Goal: Task Accomplishment & Management: Manage account settings

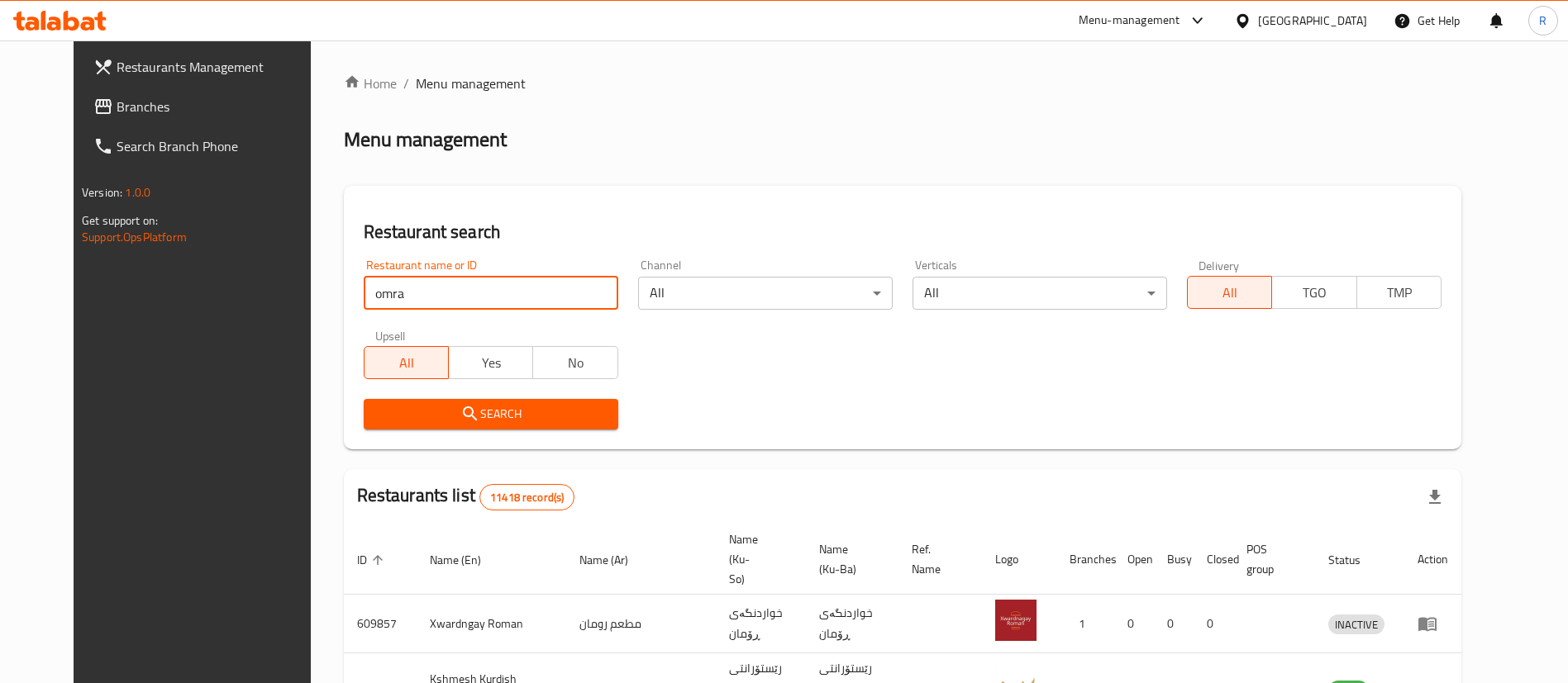
type input "omran b"
click at [469, 406] on span "Search" at bounding box center [491, 414] width 228 height 21
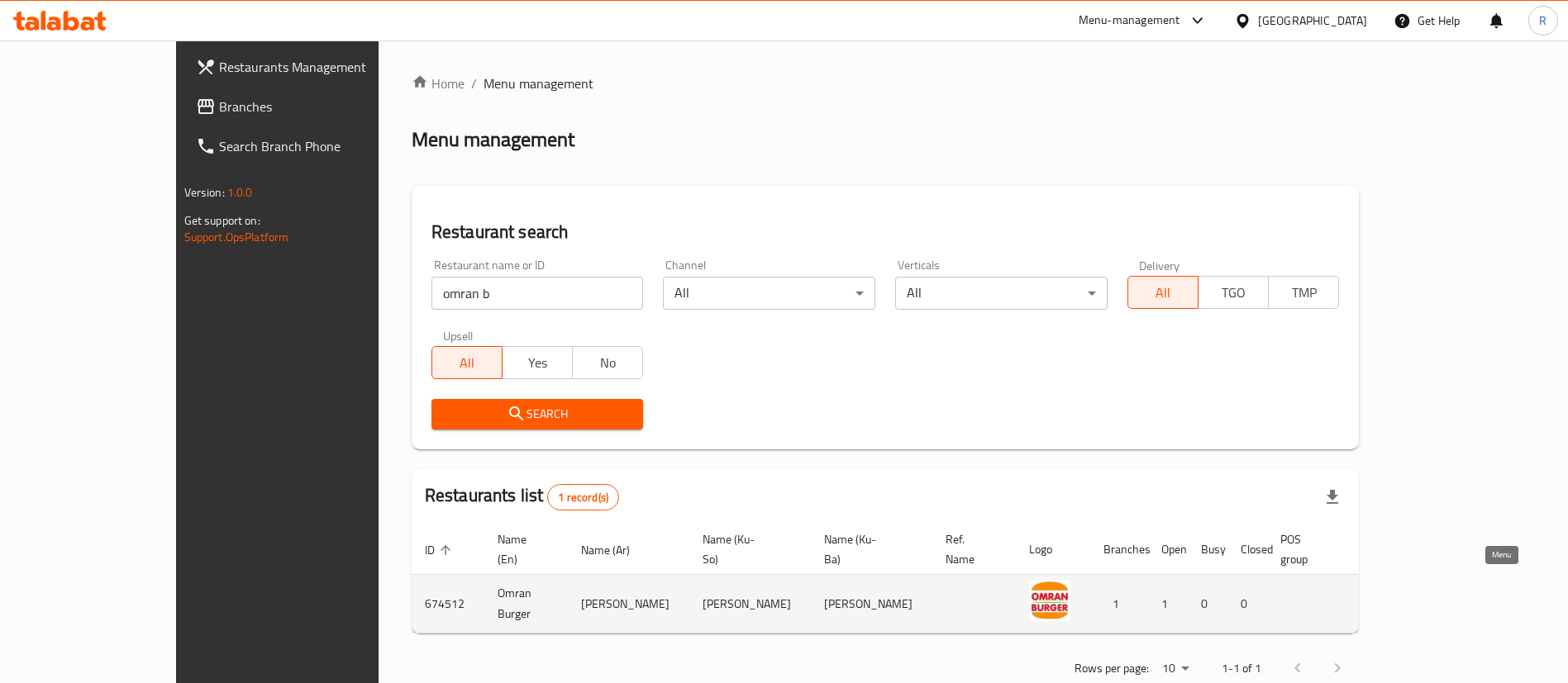
click at [1468, 598] on icon "enhanced table" at bounding box center [1459, 605] width 18 height 14
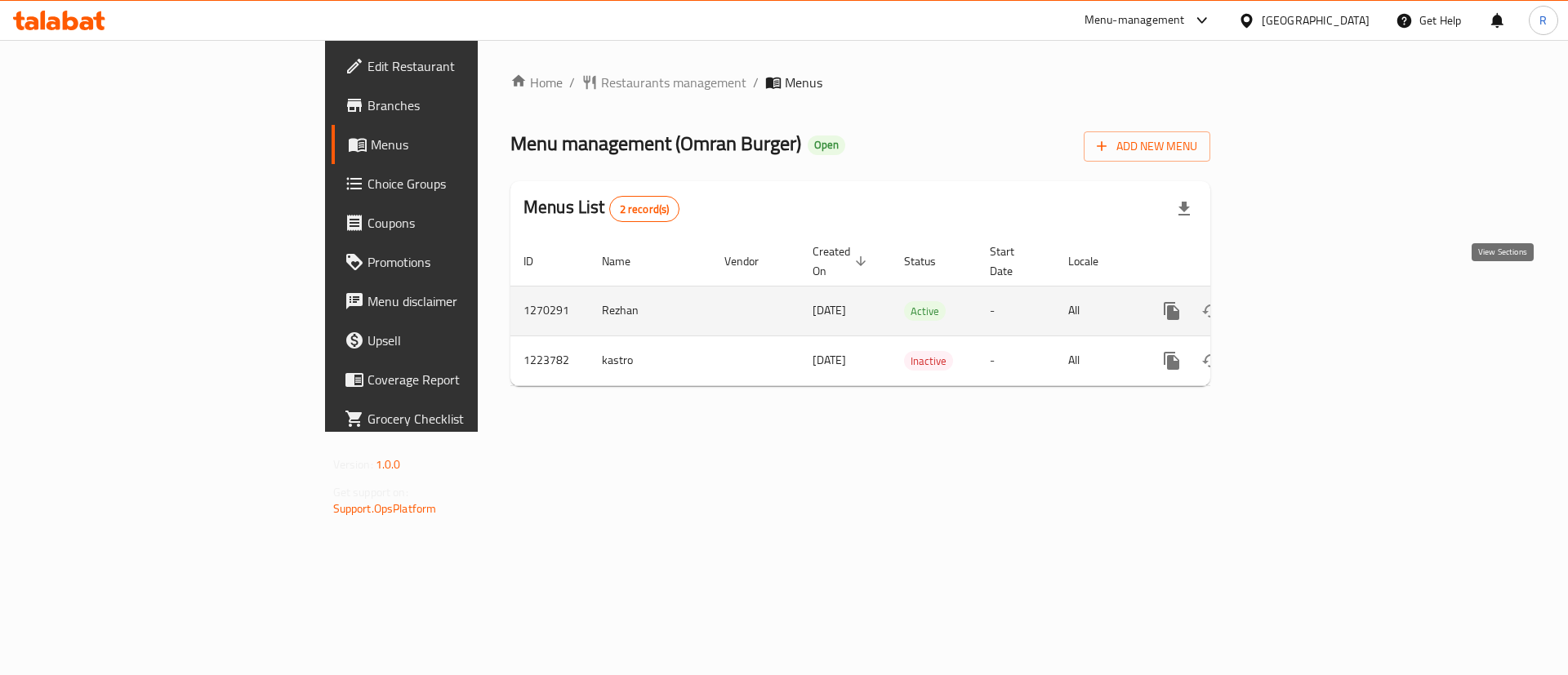
click at [1297, 304] on icon "enhanced table" at bounding box center [1289, 311] width 15 height 15
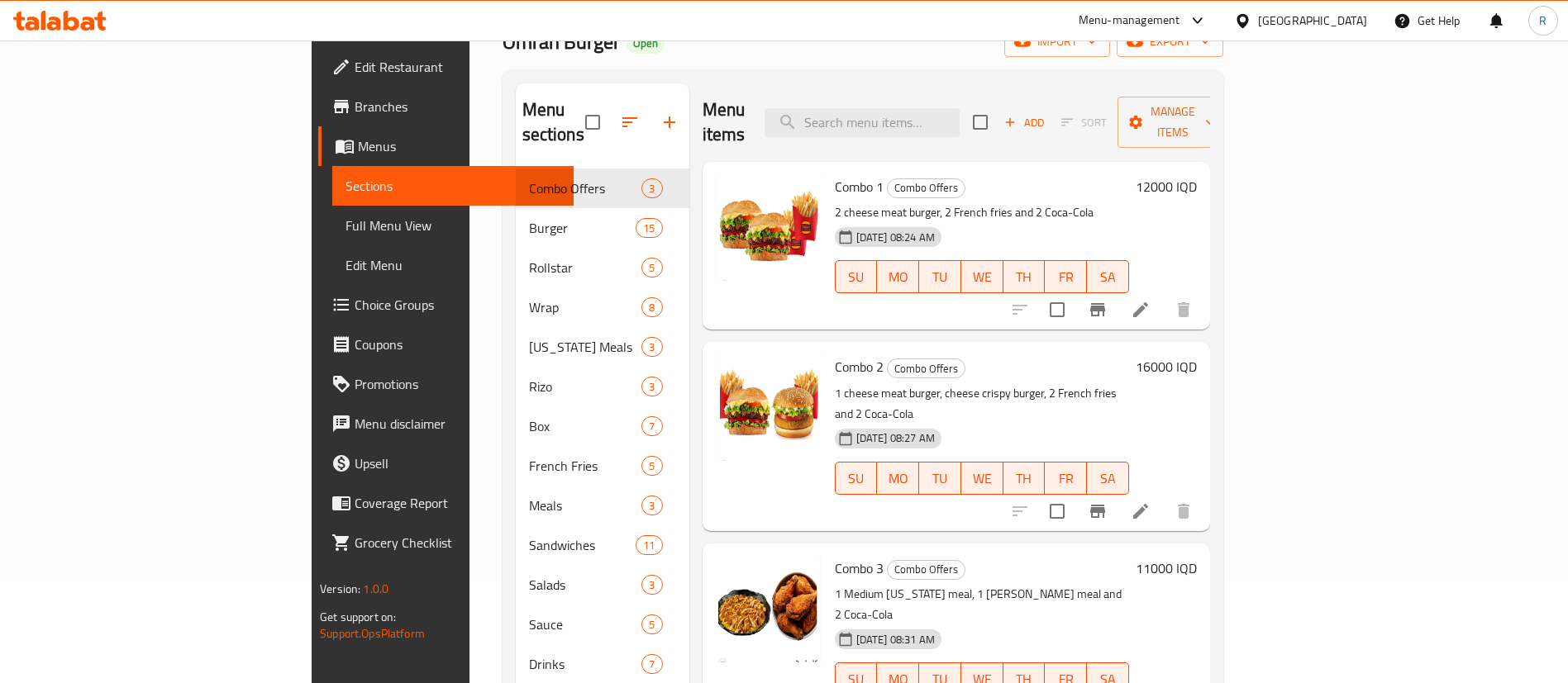
scroll to position [231, 0]
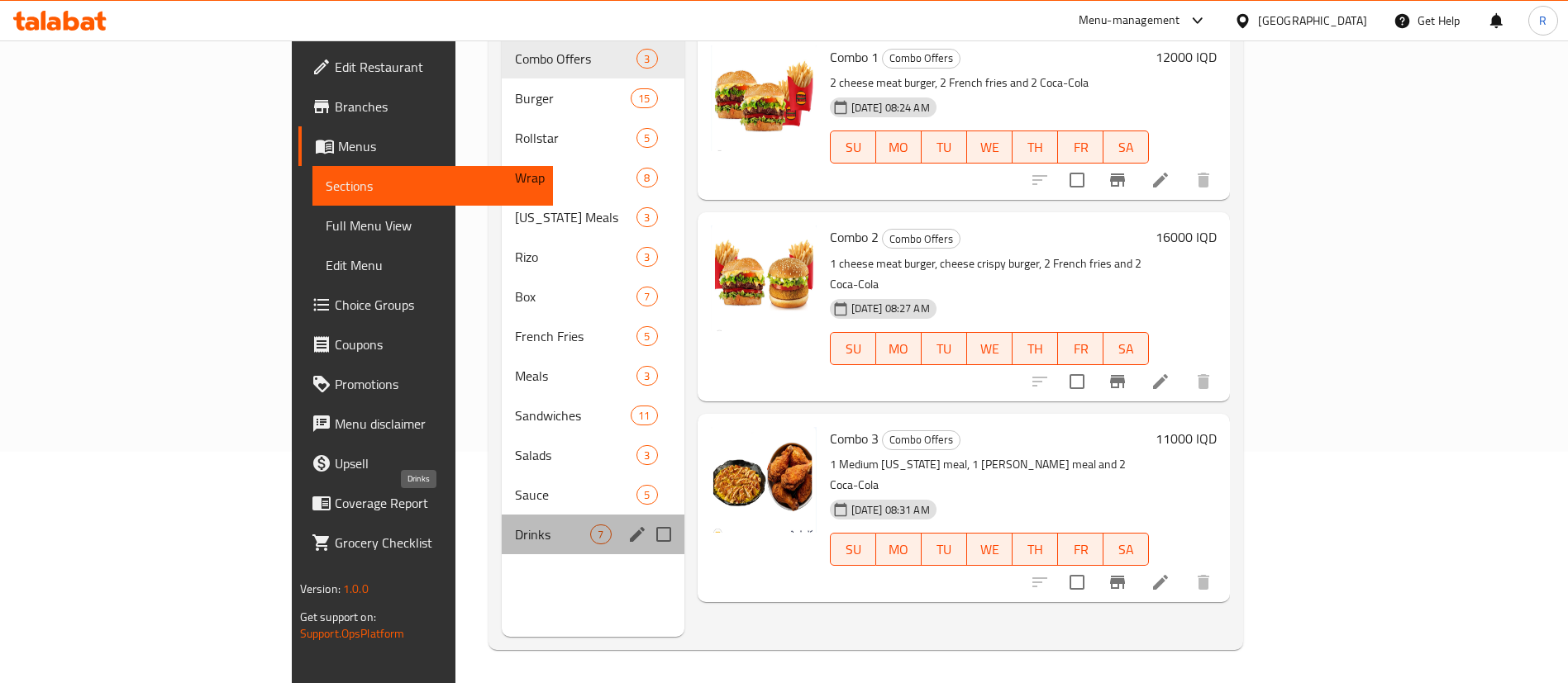
click at [515, 525] on span "Drinks" at bounding box center [552, 535] width 75 height 20
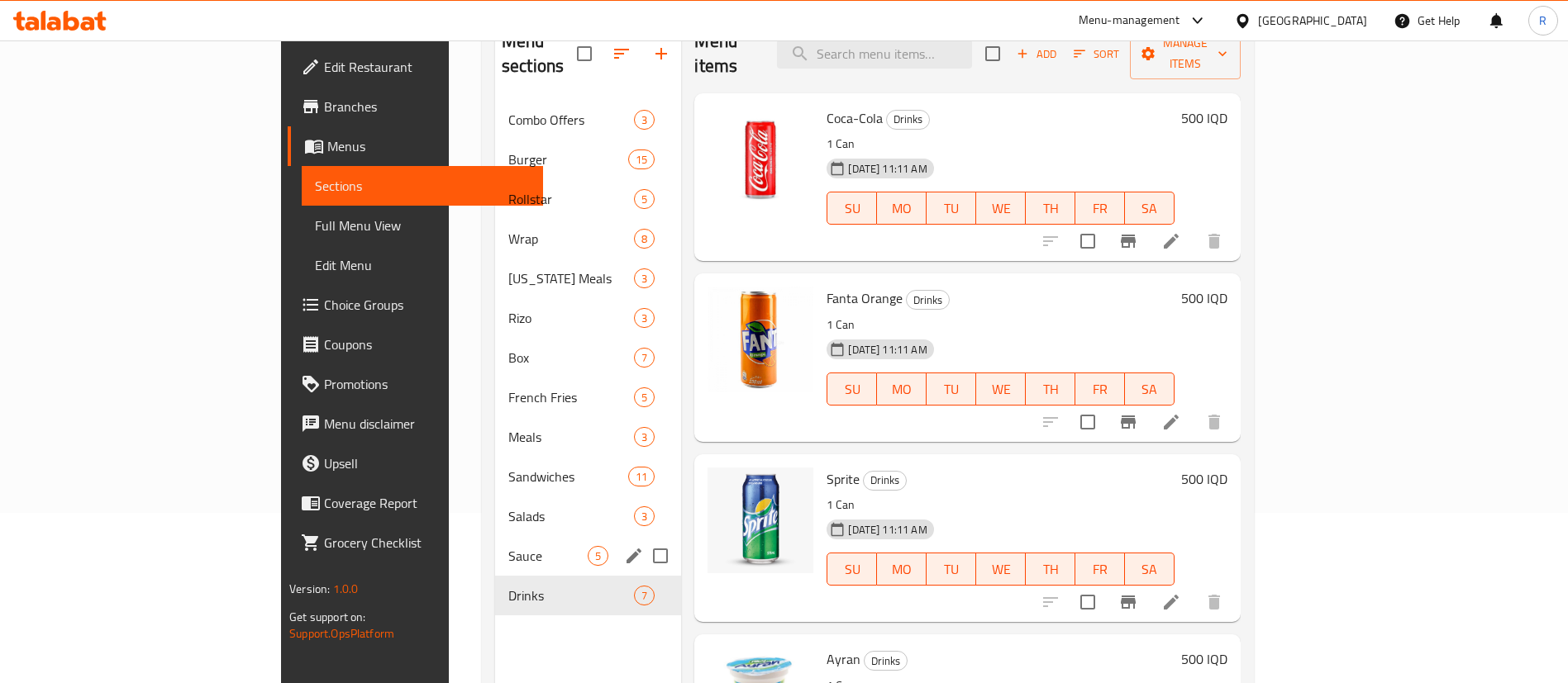
scroll to position [171, 0]
click at [508, 545] on span "Sauce" at bounding box center [548, 555] width 80 height 20
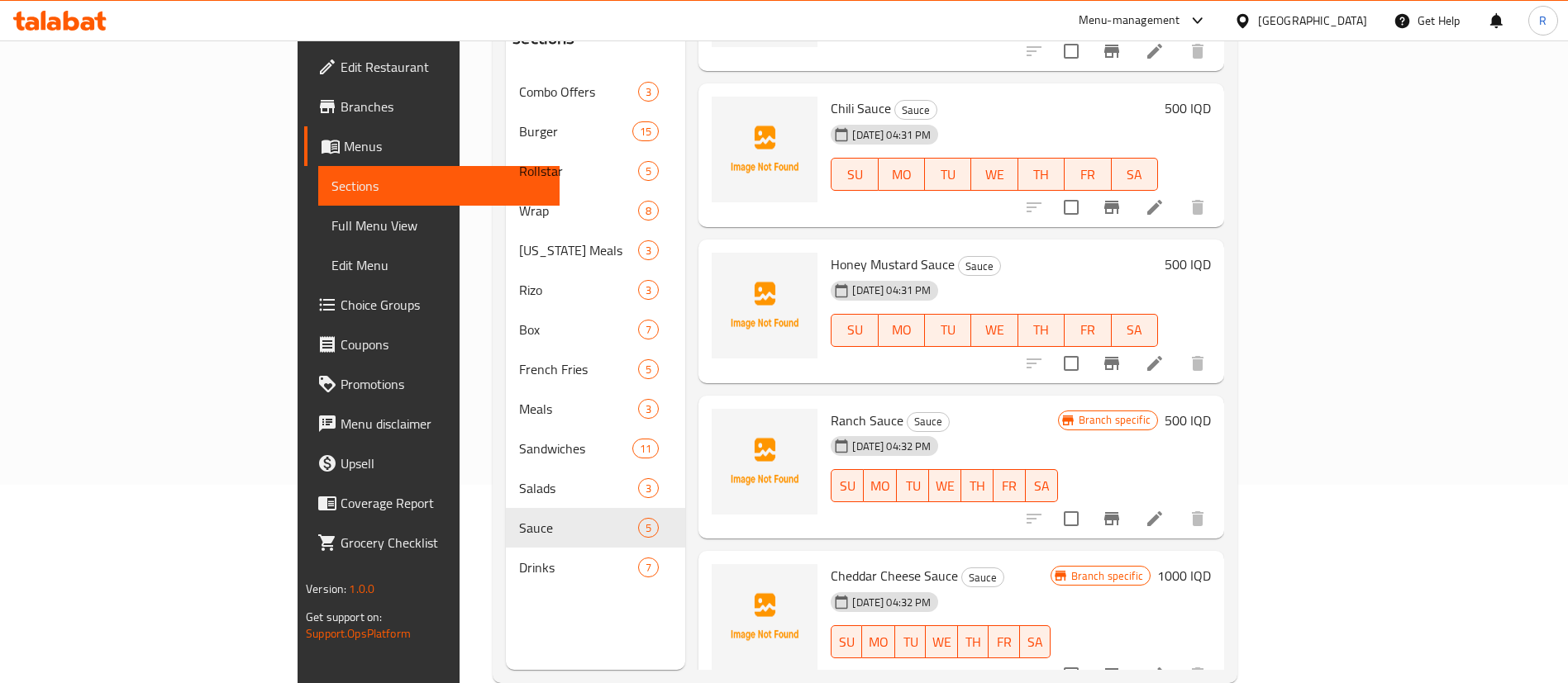
scroll to position [231, 0]
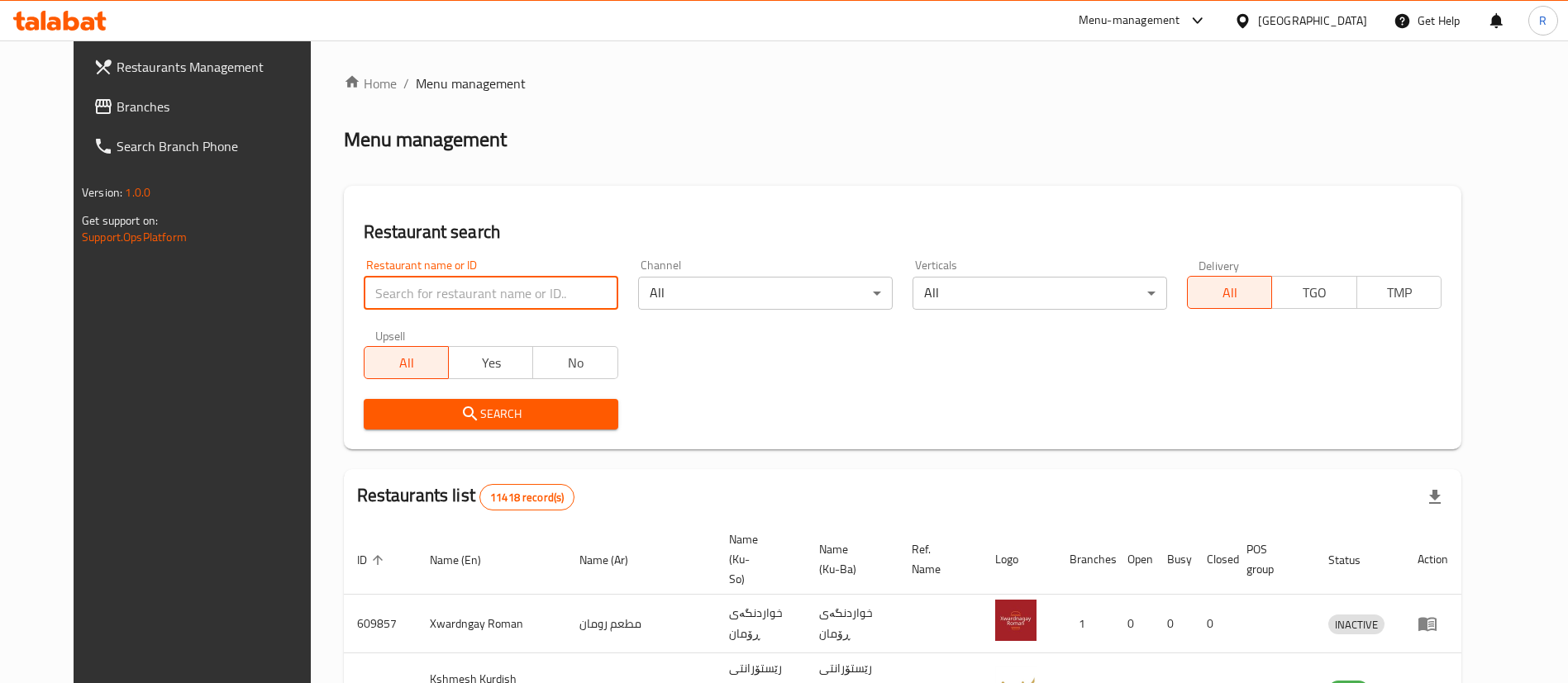
click at [478, 289] on input "search" at bounding box center [491, 293] width 255 height 33
type input "harman"
click at [512, 404] on span "Search" at bounding box center [491, 414] width 228 height 21
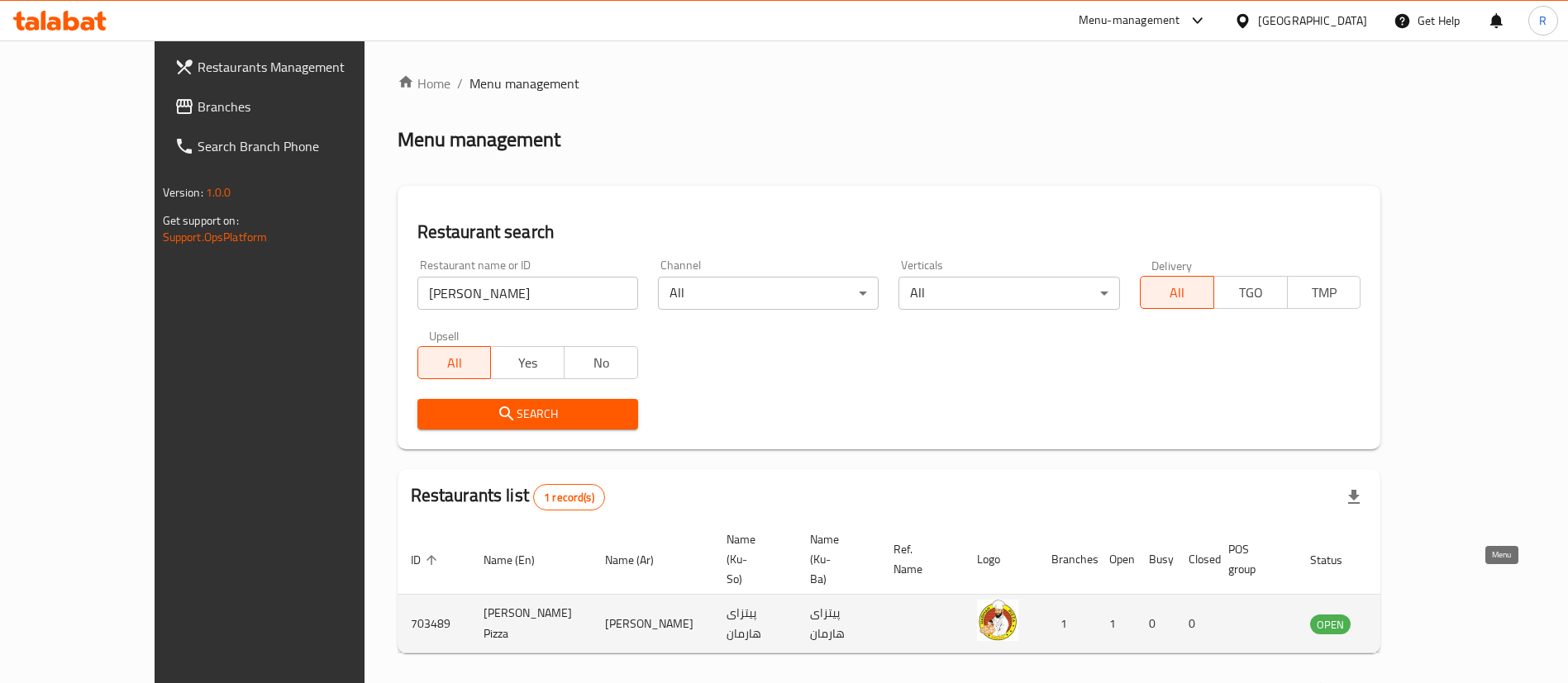
click at [1414, 622] on icon "enhanced table" at bounding box center [1410, 625] width 6 height 7
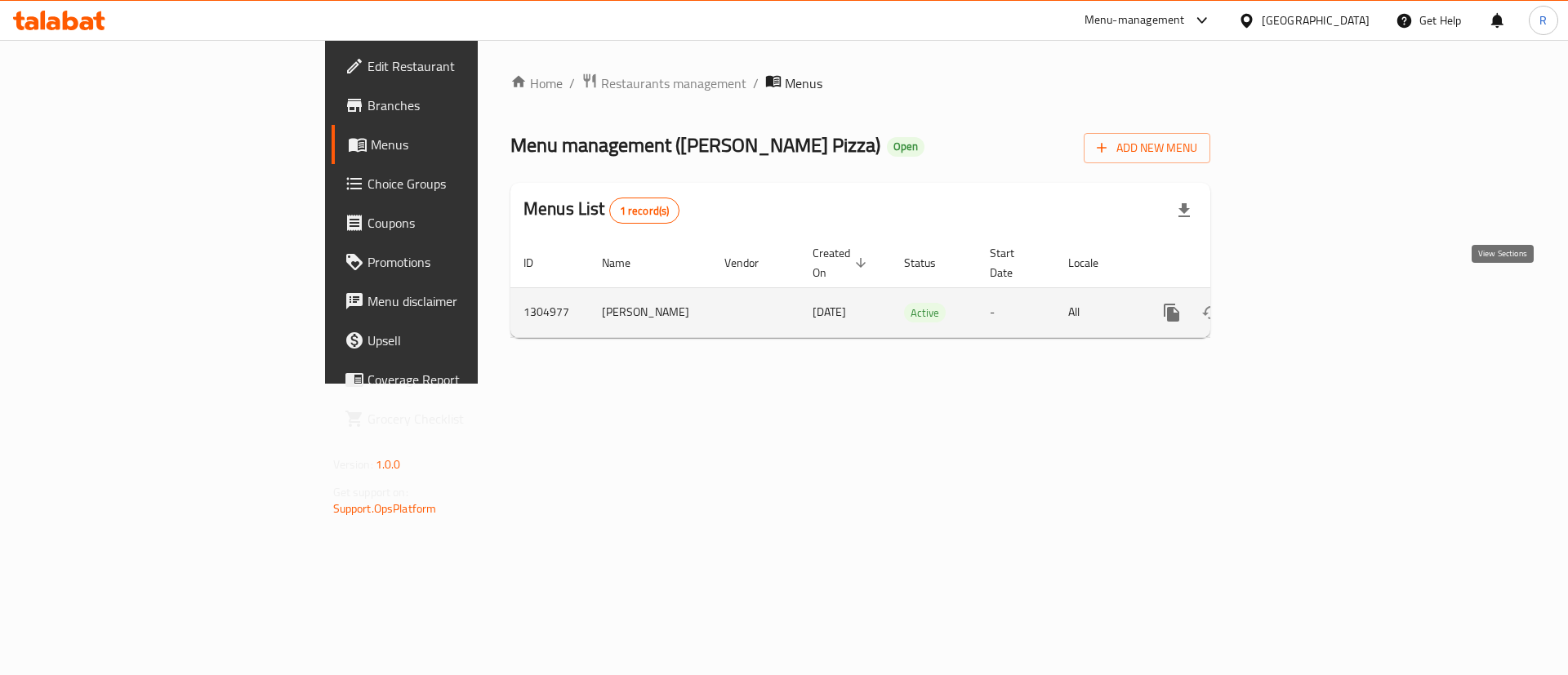
click at [1297, 306] on icon "enhanced table" at bounding box center [1289, 313] width 15 height 15
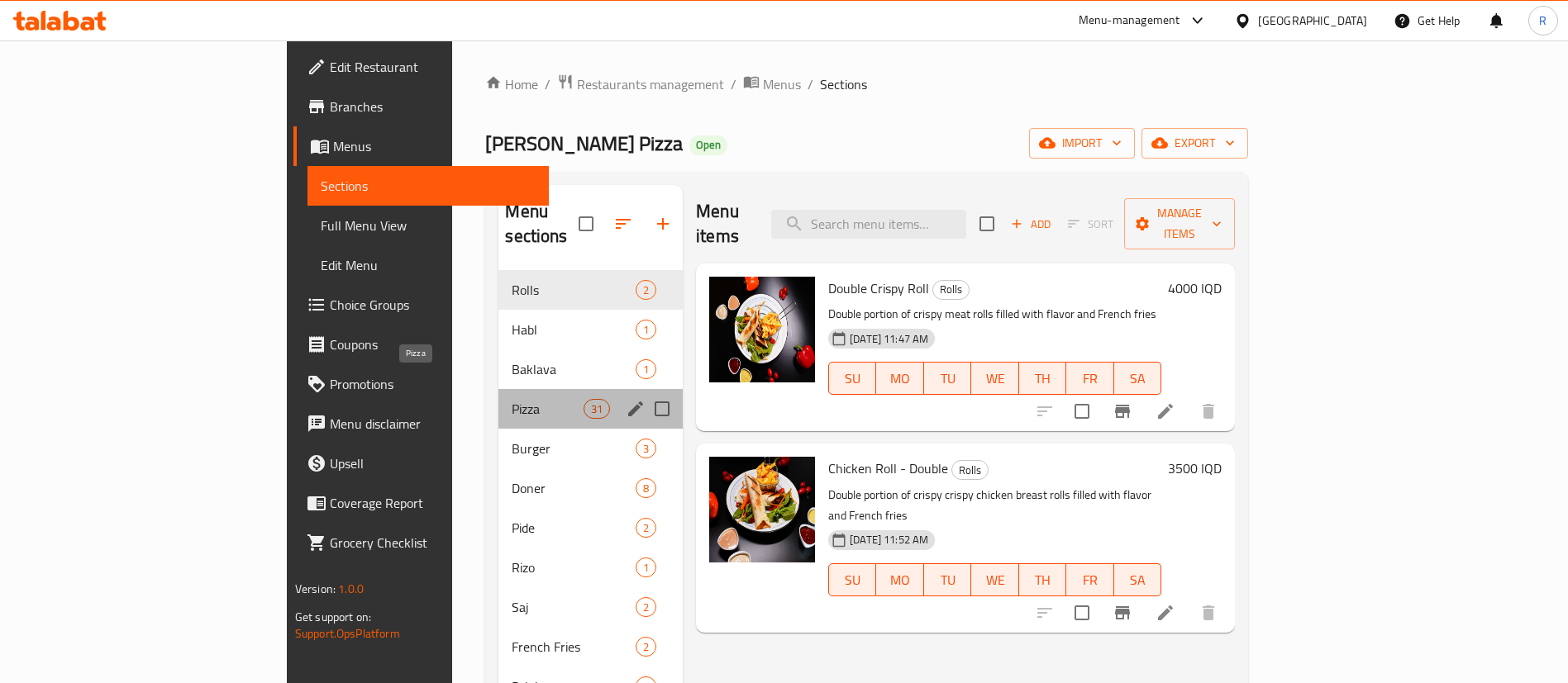
click at [512, 400] on span "Pizza" at bounding box center [547, 409] width 71 height 20
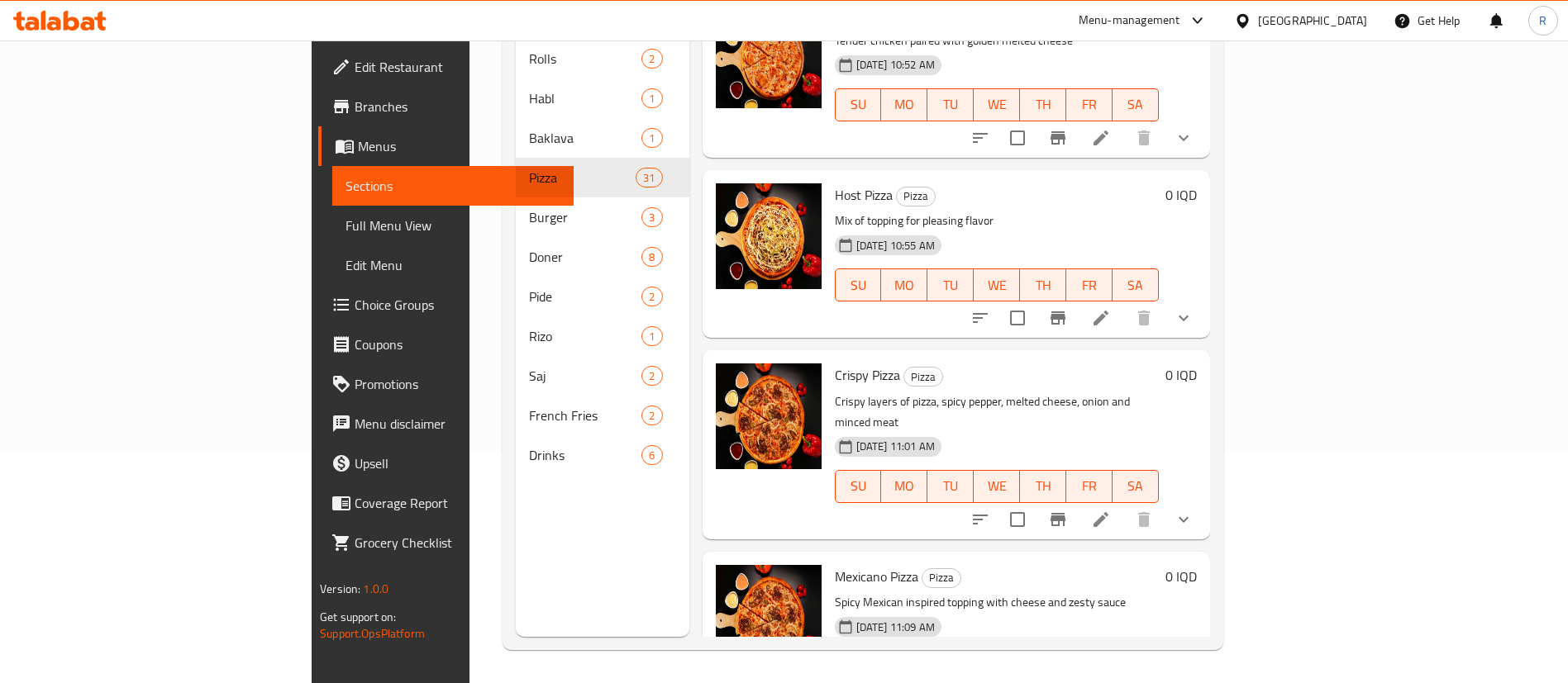
scroll to position [4019, 0]
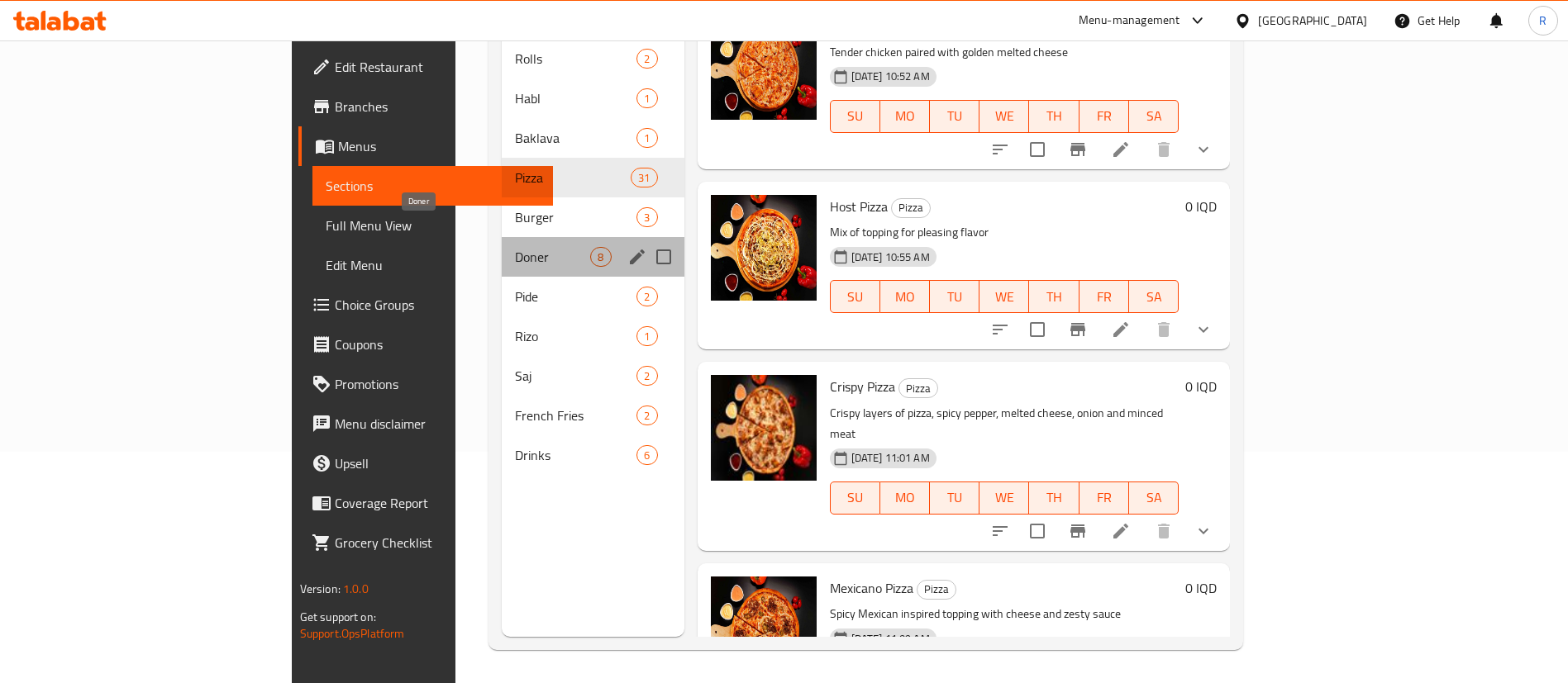
click at [515, 247] on span "Doner" at bounding box center [552, 257] width 75 height 20
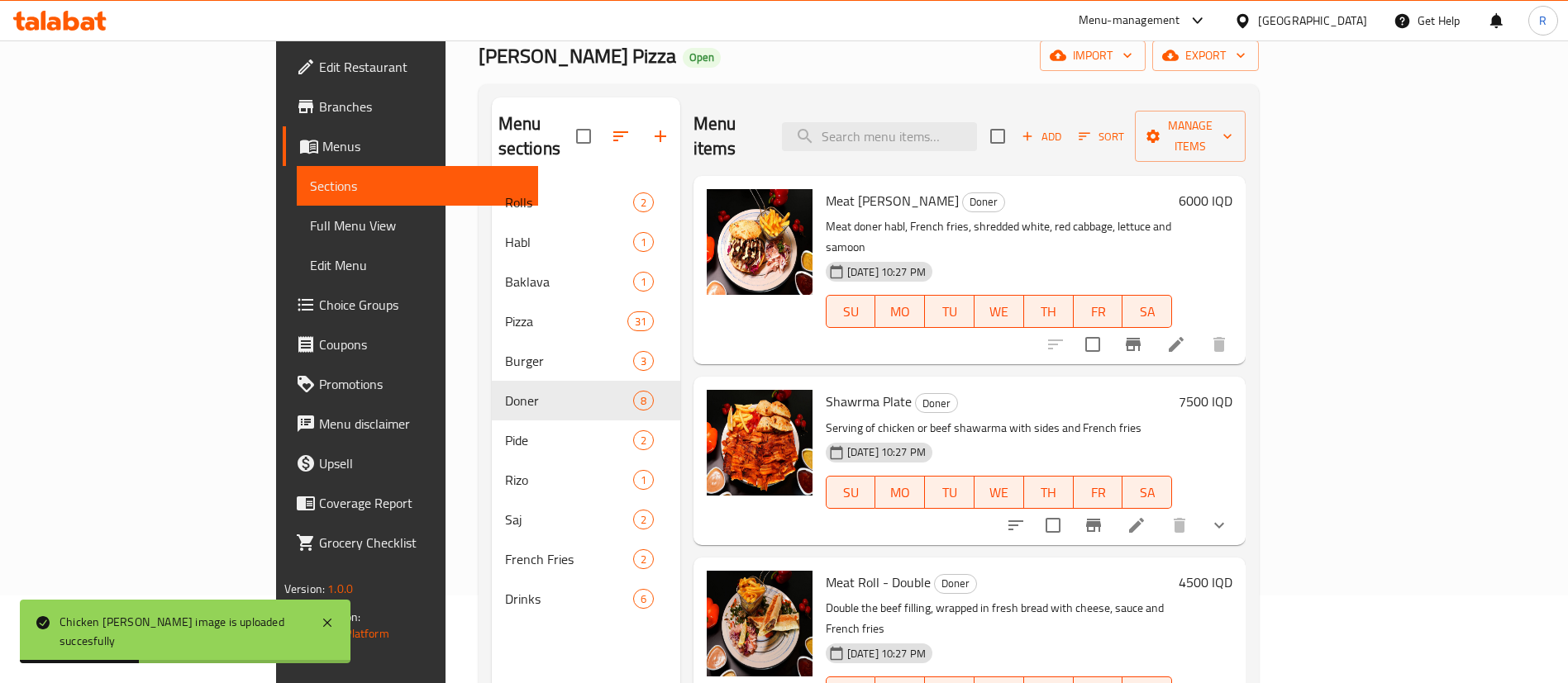
scroll to position [65, 0]
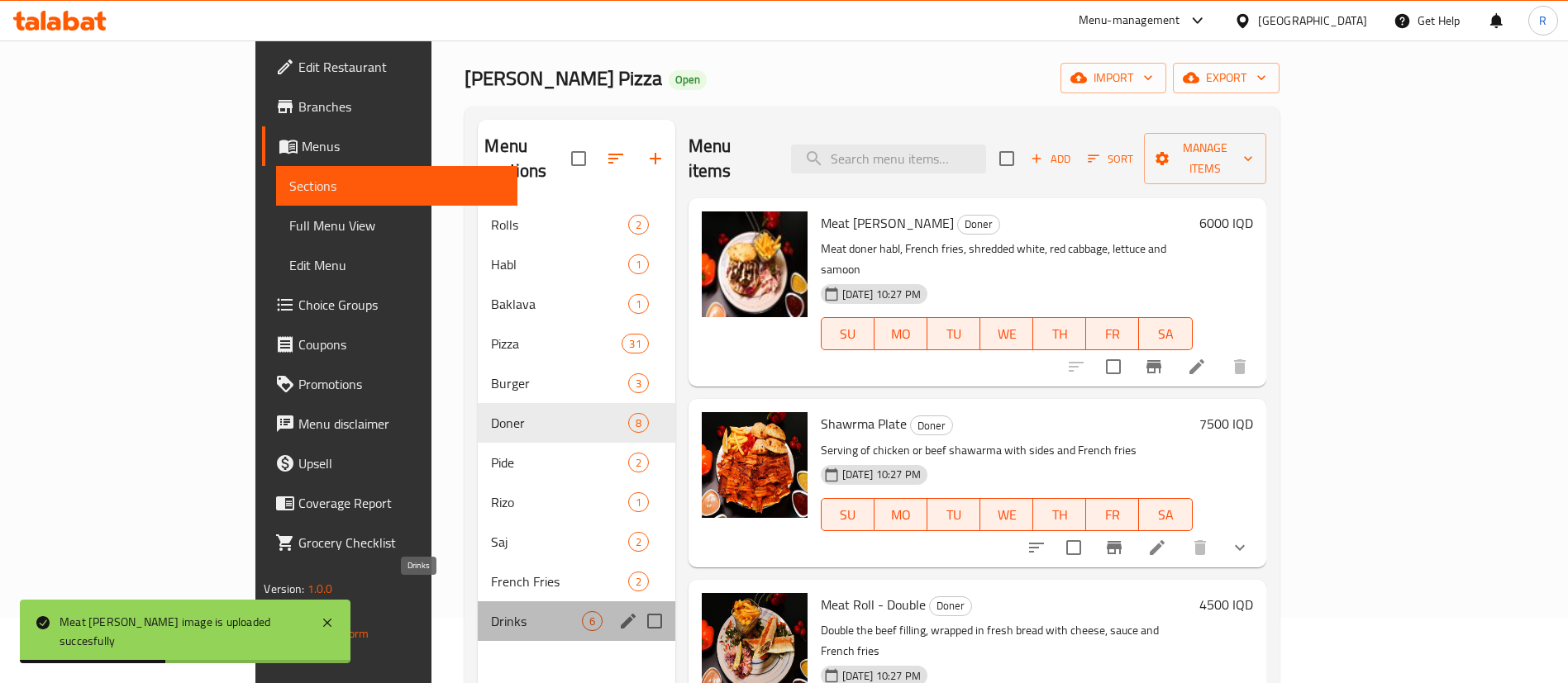
click at [491, 612] on span "Drinks" at bounding box center [536, 622] width 90 height 20
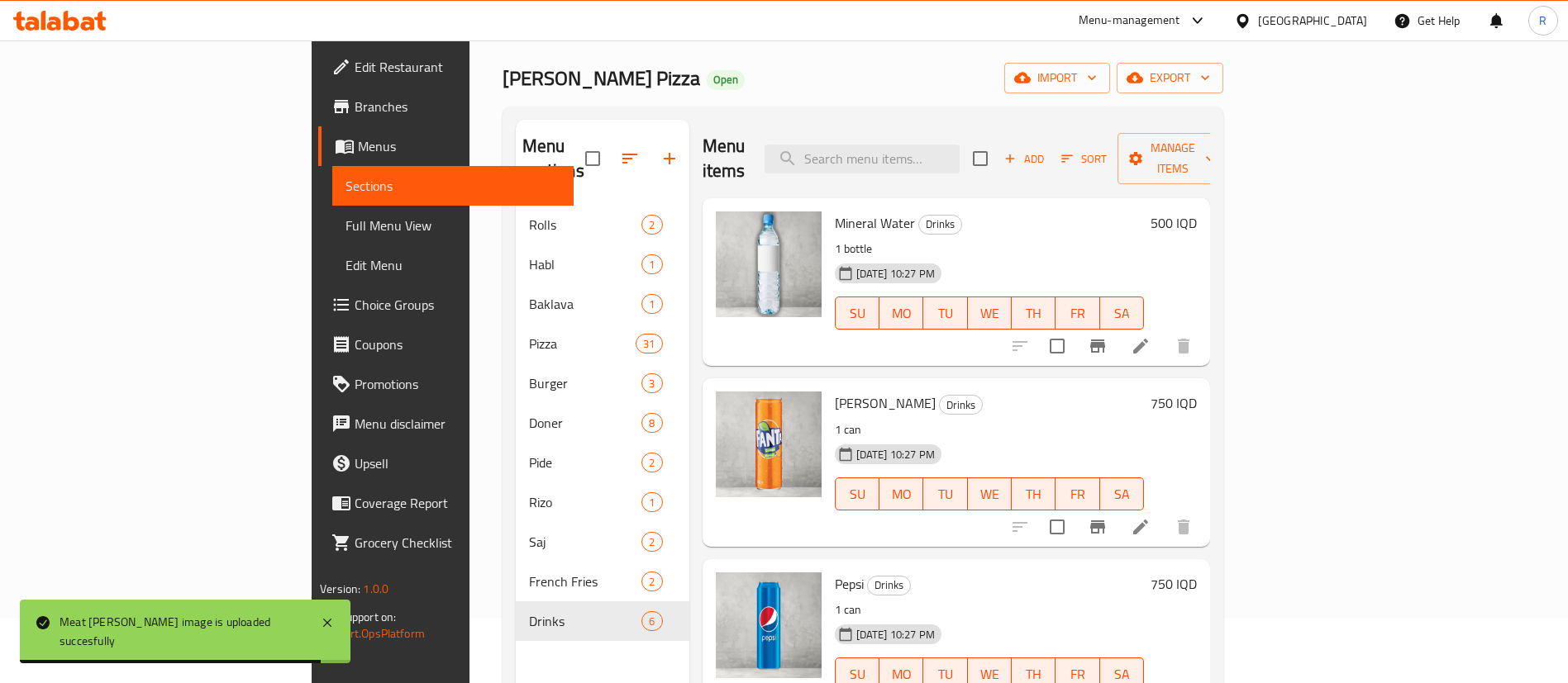
click at [1197, 211] on h6 "500 IQD" at bounding box center [1174, 223] width 46 height 23
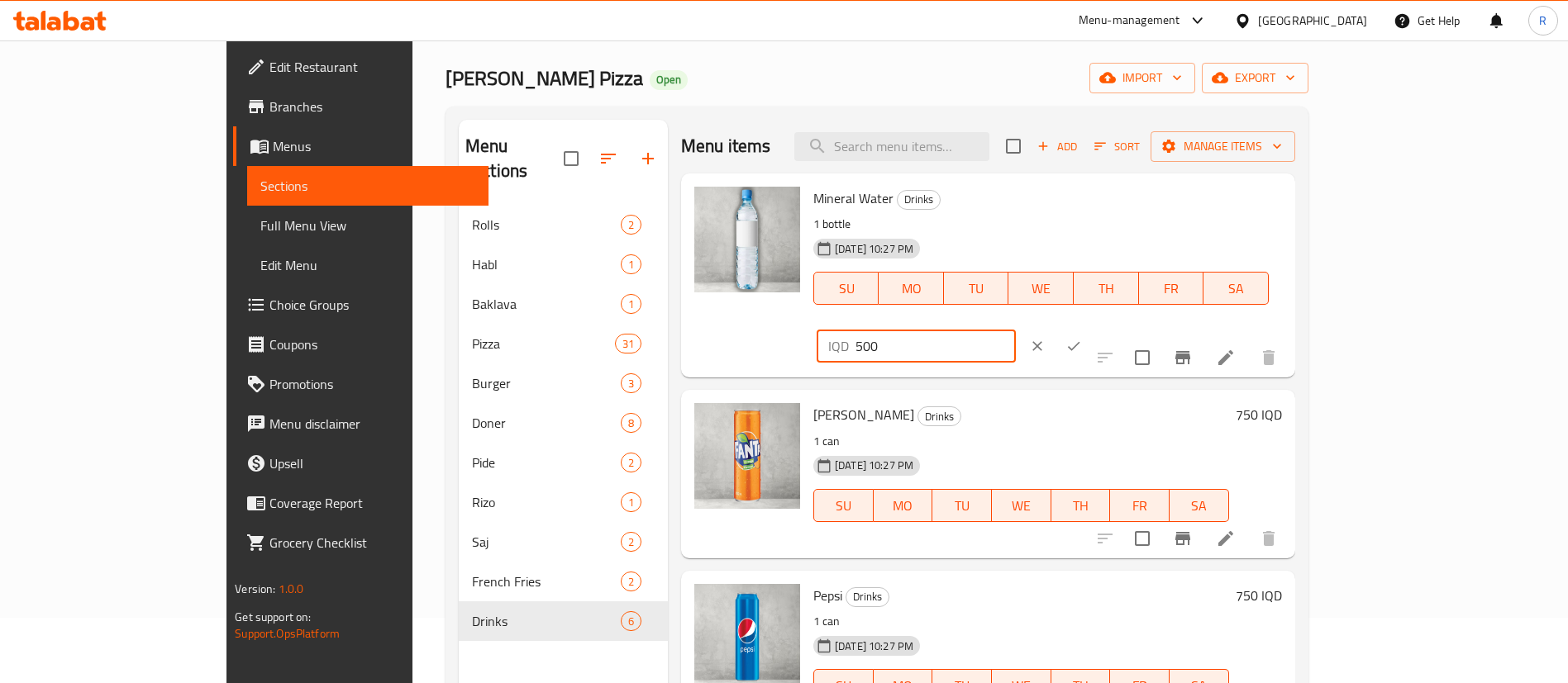
drag, startPoint x: 1325, startPoint y: 215, endPoint x: 981, endPoint y: 283, distance: 350.7
click at [981, 283] on div "Mineral Water Drinks 1 bottle 10-08-2025 10:27 PM SU MO TU WE TH FR SA IQD 500 ​" at bounding box center [1047, 275] width 482 height 191
type input "250"
click at [1082, 338] on icon "ok" at bounding box center [1074, 346] width 17 height 17
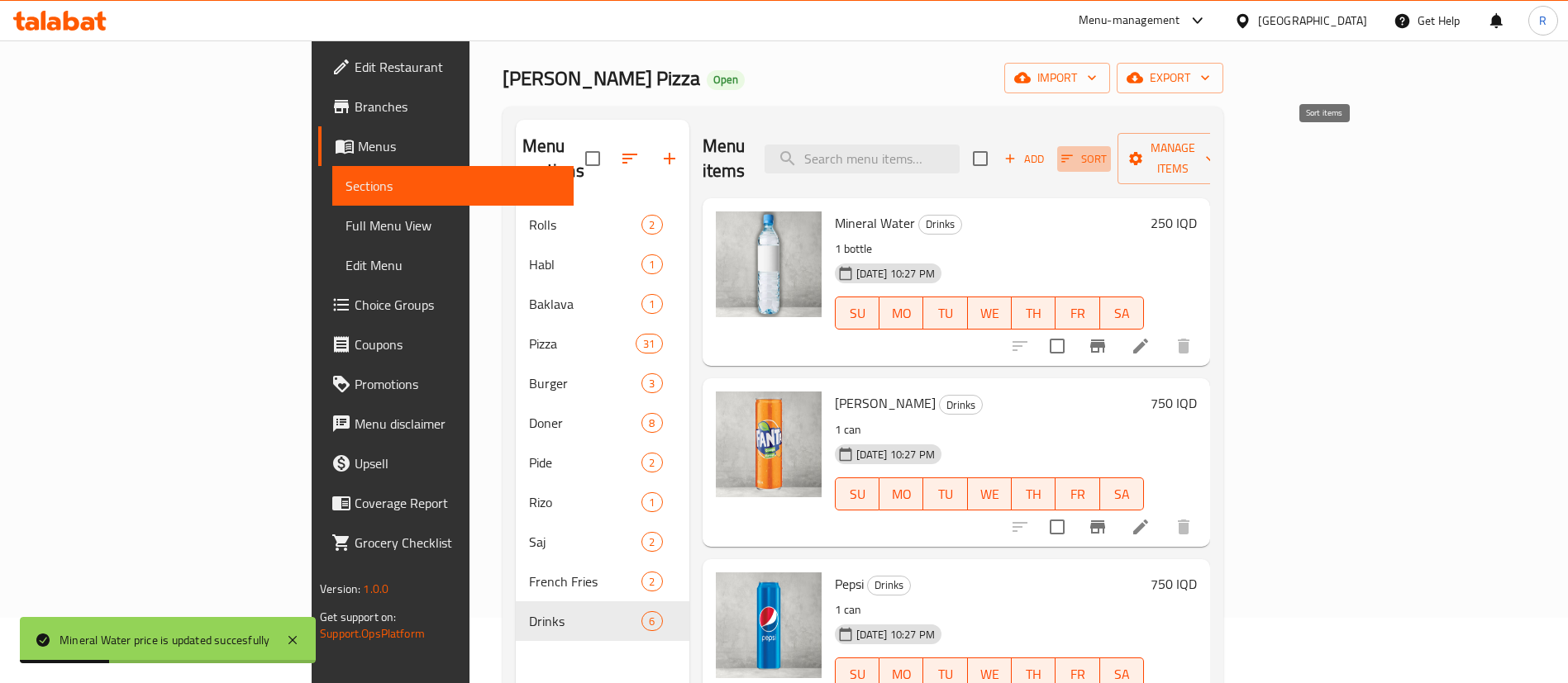
click at [1075, 151] on icon "button" at bounding box center [1067, 158] width 15 height 15
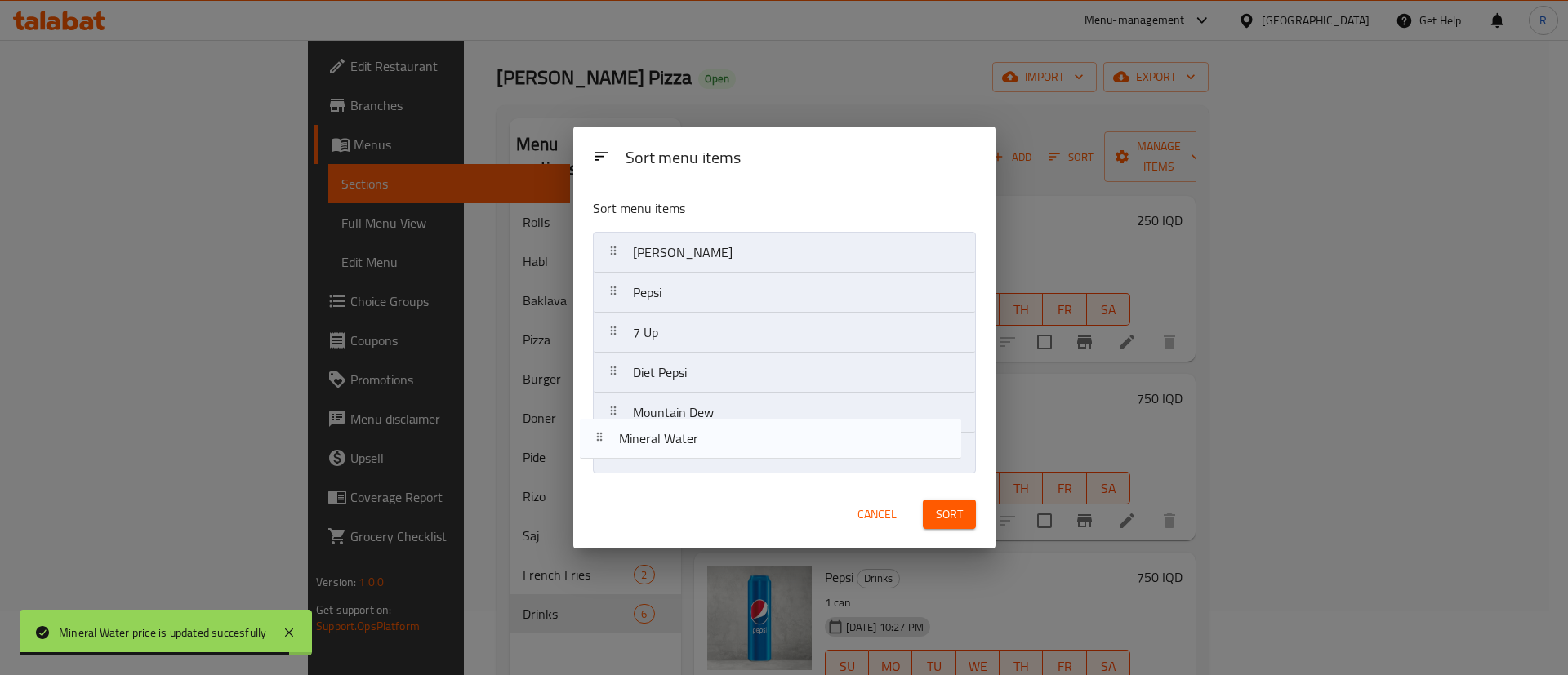
drag, startPoint x: 741, startPoint y: 247, endPoint x: 718, endPoint y: 474, distance: 228.2
click at [718, 474] on div "Sort menu items Mineral Water Mirinda Orange Pepsi 7 Up Diet Pepsi Mountain Dew" at bounding box center [784, 333] width 422 height 295
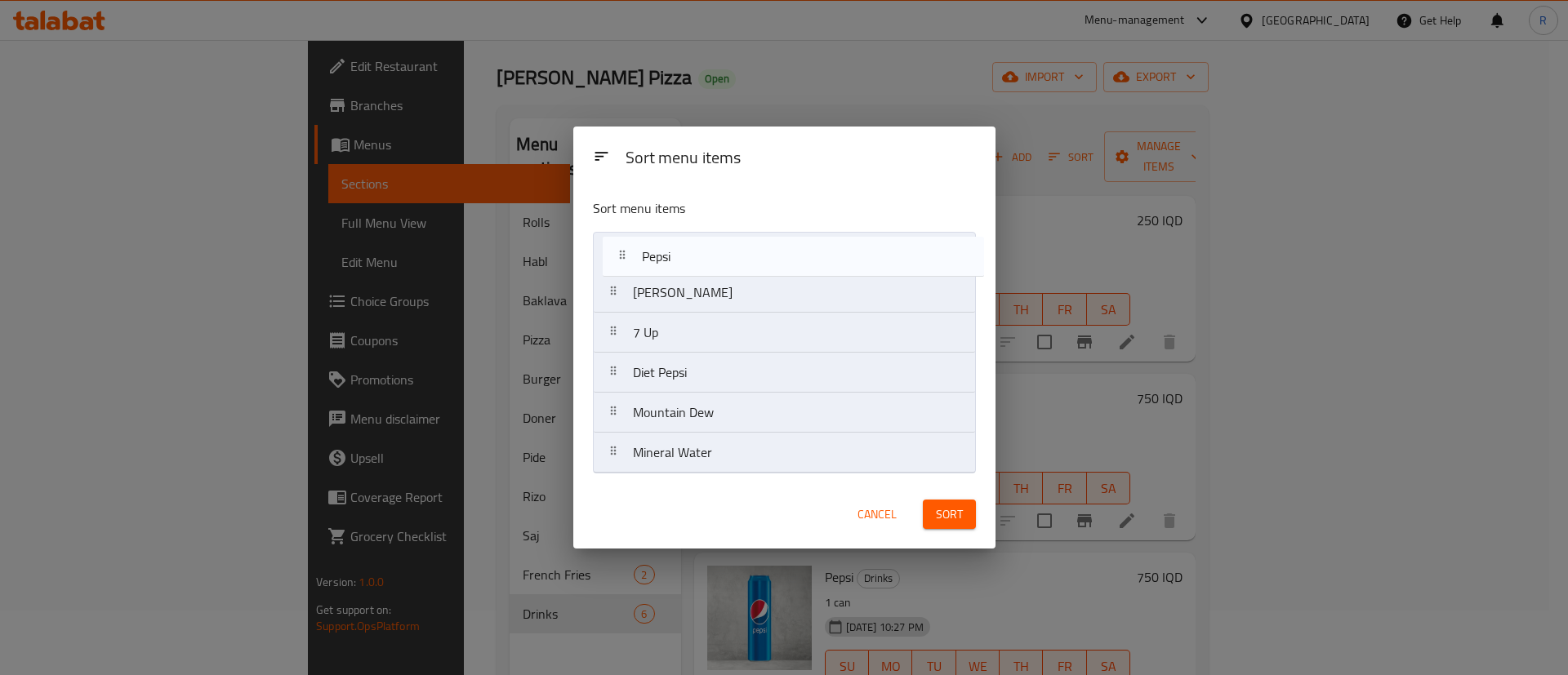
drag, startPoint x: 673, startPoint y: 292, endPoint x: 683, endPoint y: 244, distance: 49.0
click at [683, 244] on nav "Mirinda Orange Pepsi 7 Up Diet Pepsi Mountain Dew Mineral Water" at bounding box center [785, 352] width 383 height 242
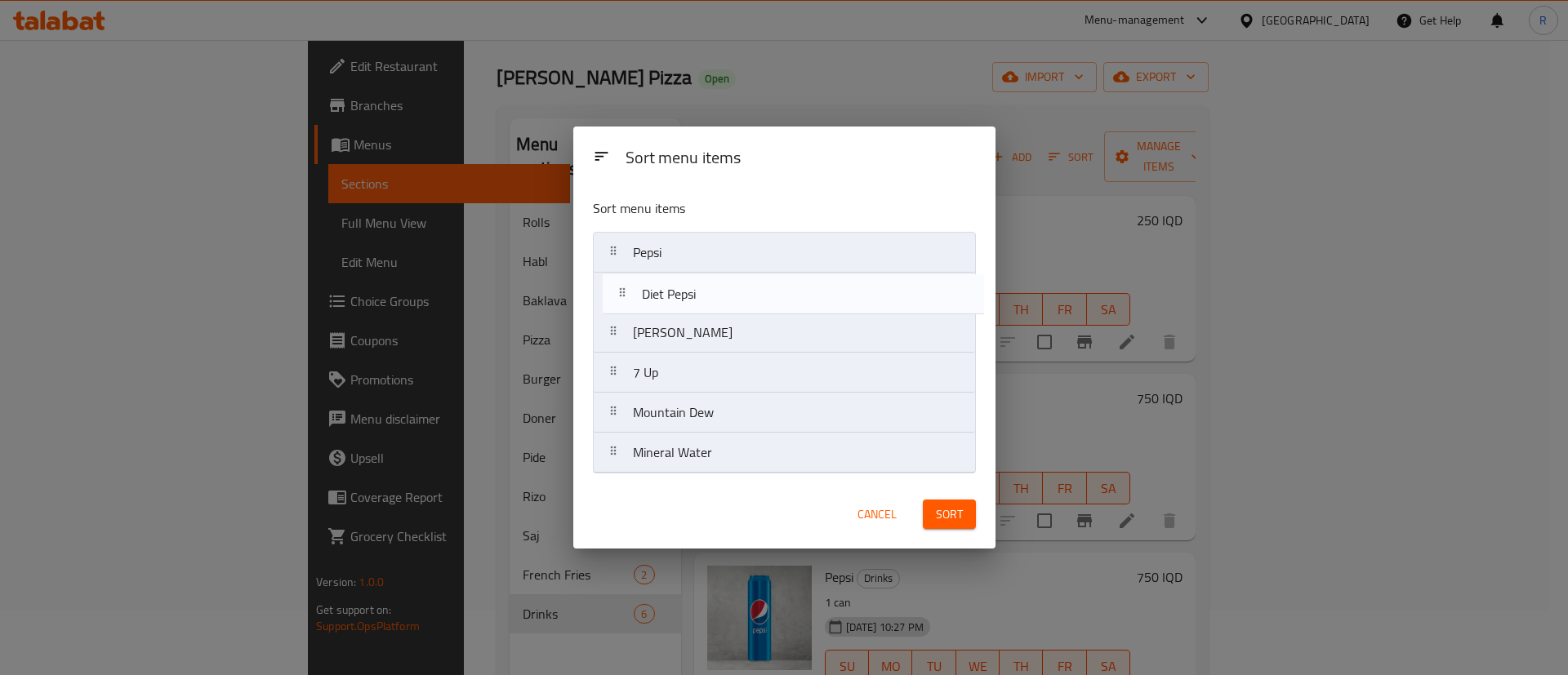
drag, startPoint x: 653, startPoint y: 378, endPoint x: 663, endPoint y: 288, distance: 90.6
click at [663, 288] on nav "Pepsi Mirinda Orange 7 Up Diet Pepsi Mountain Dew Mineral Water" at bounding box center [785, 352] width 383 height 242
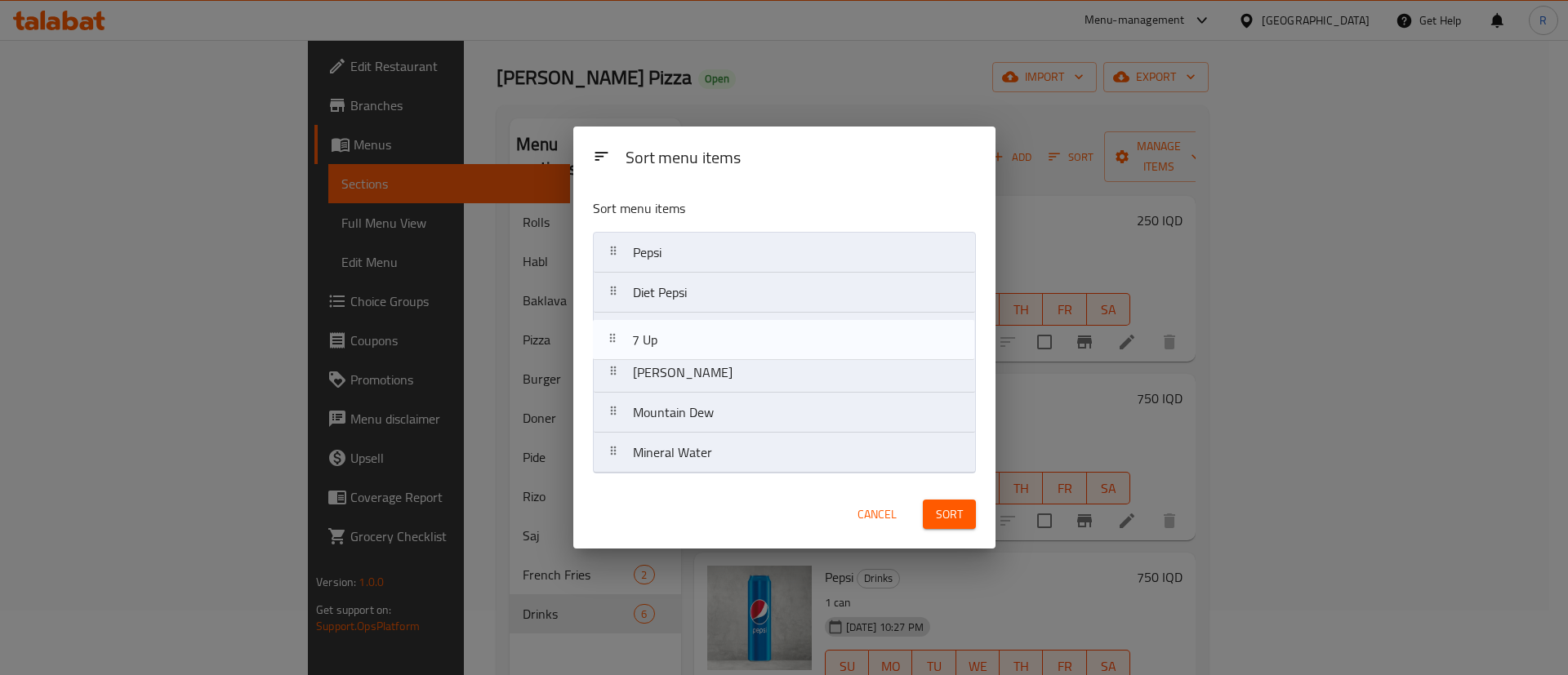
drag, startPoint x: 639, startPoint y: 371, endPoint x: 637, endPoint y: 324, distance: 47.0
click at [637, 324] on nav "Pepsi Diet Pepsi Mirinda Orange 7 Up Mountain Dew Mineral Water" at bounding box center [785, 352] width 383 height 242
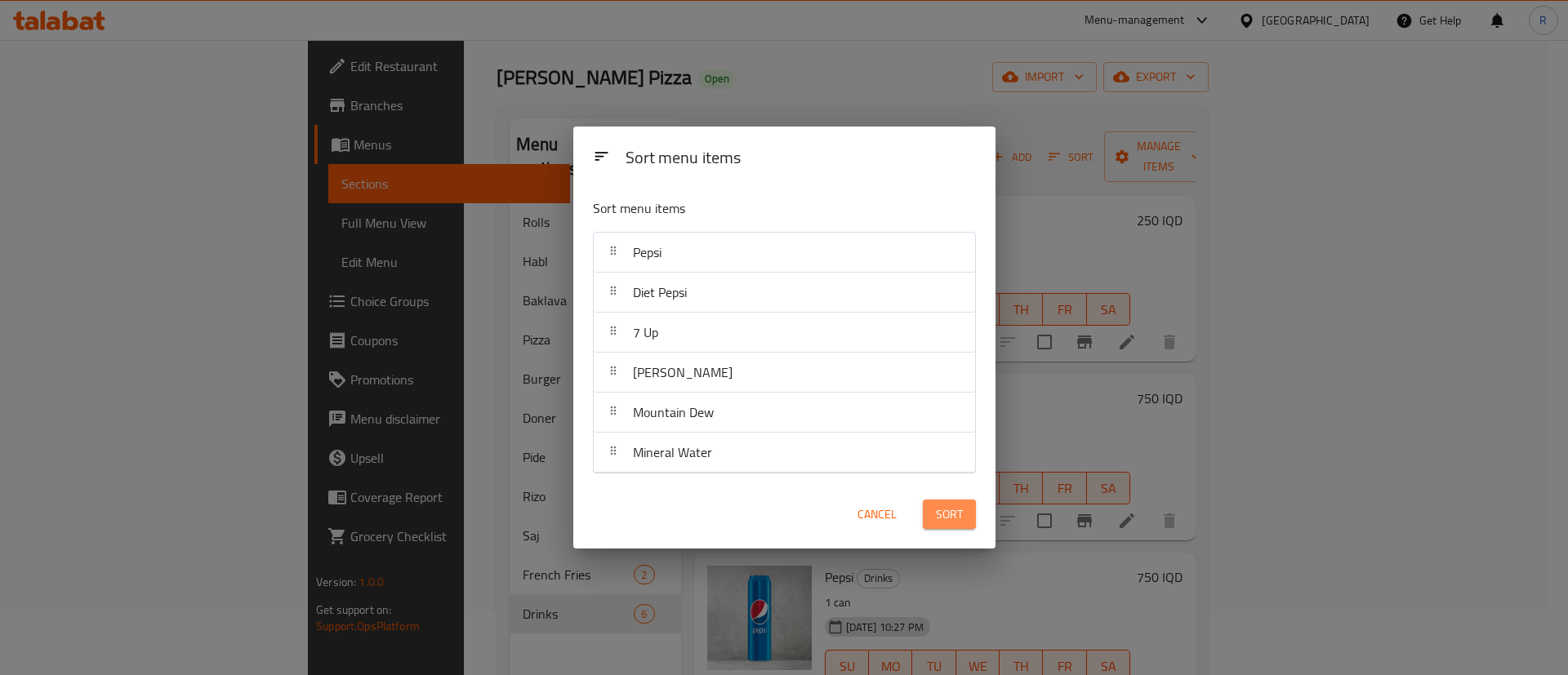
click at [958, 515] on span "Sort" at bounding box center [949, 514] width 27 height 20
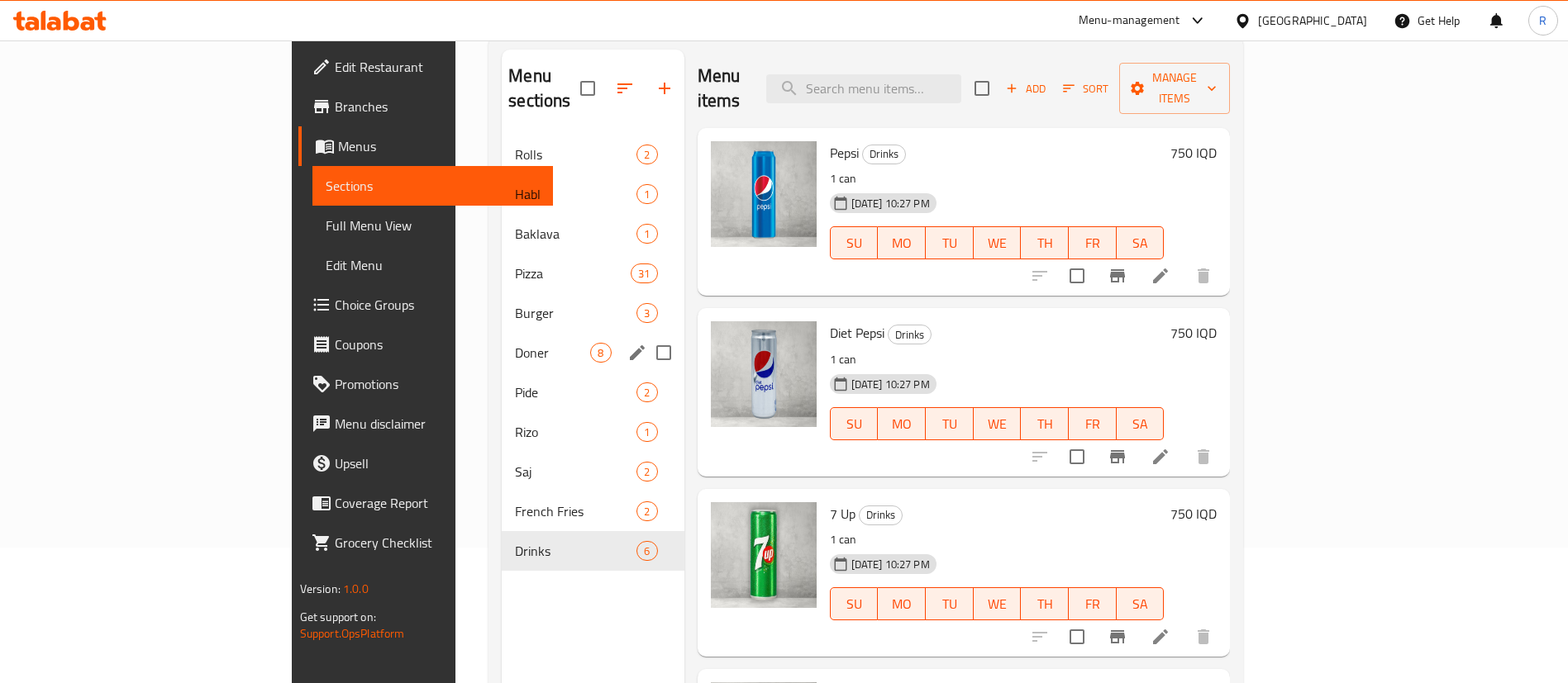
scroll to position [136, 0]
click at [515, 183] on span "Habl" at bounding box center [552, 193] width 75 height 20
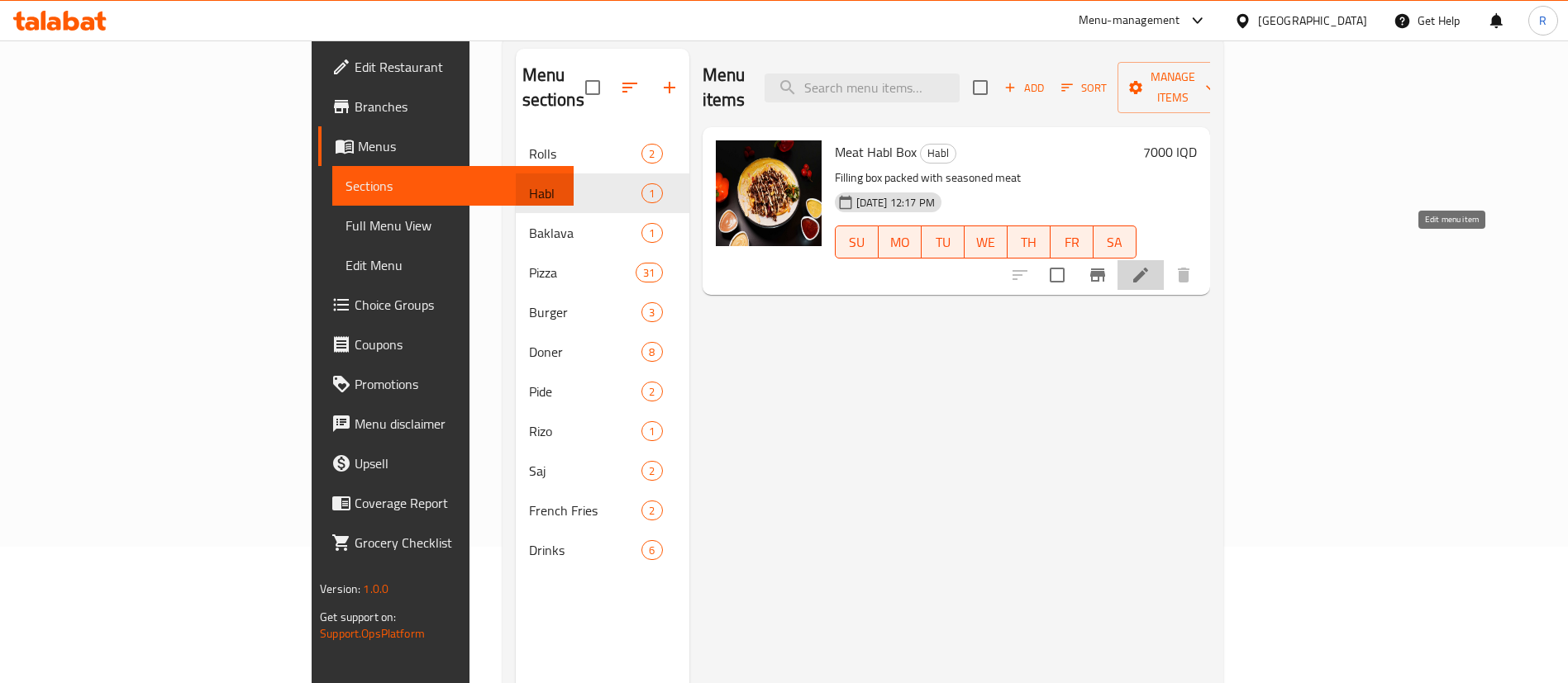
click at [1148, 268] on icon at bounding box center [1141, 275] width 15 height 15
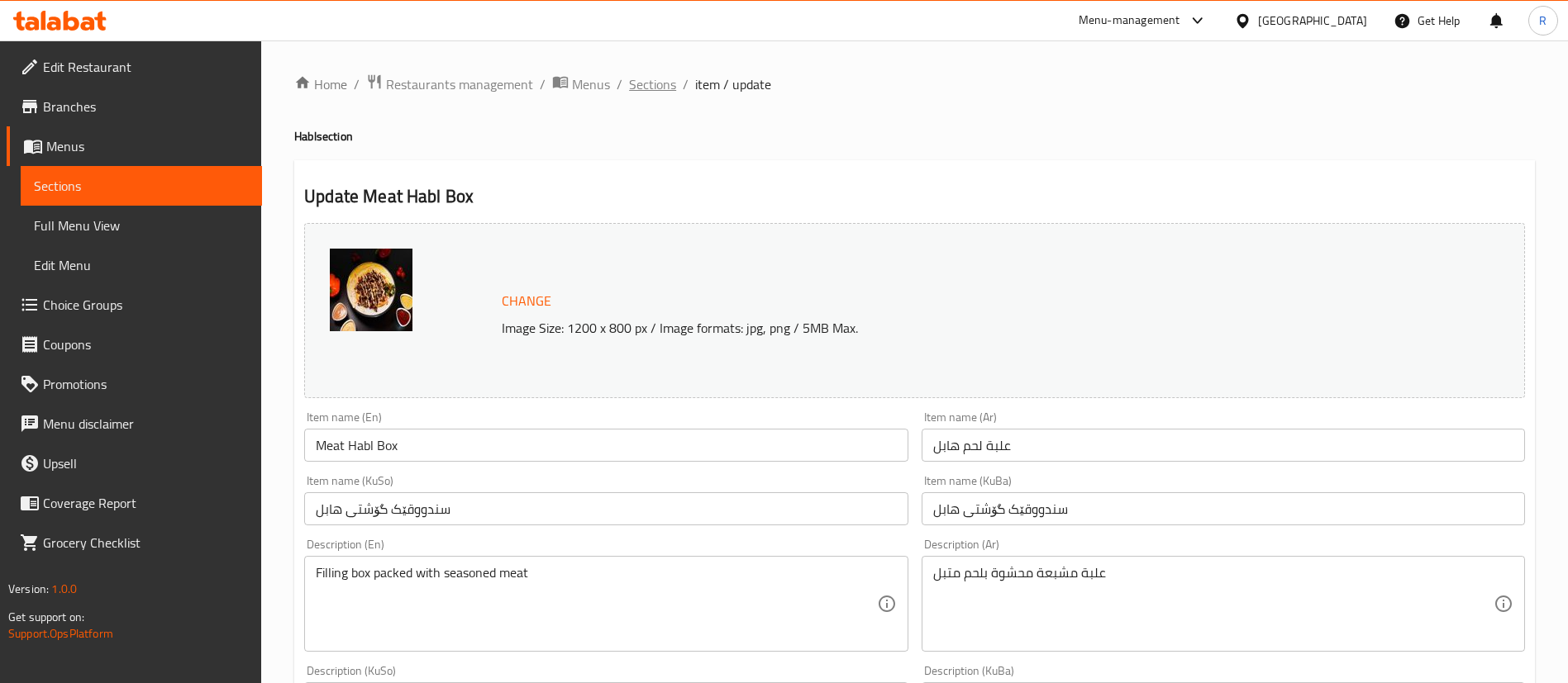
click at [654, 75] on span "Sections" at bounding box center [653, 85] width 47 height 20
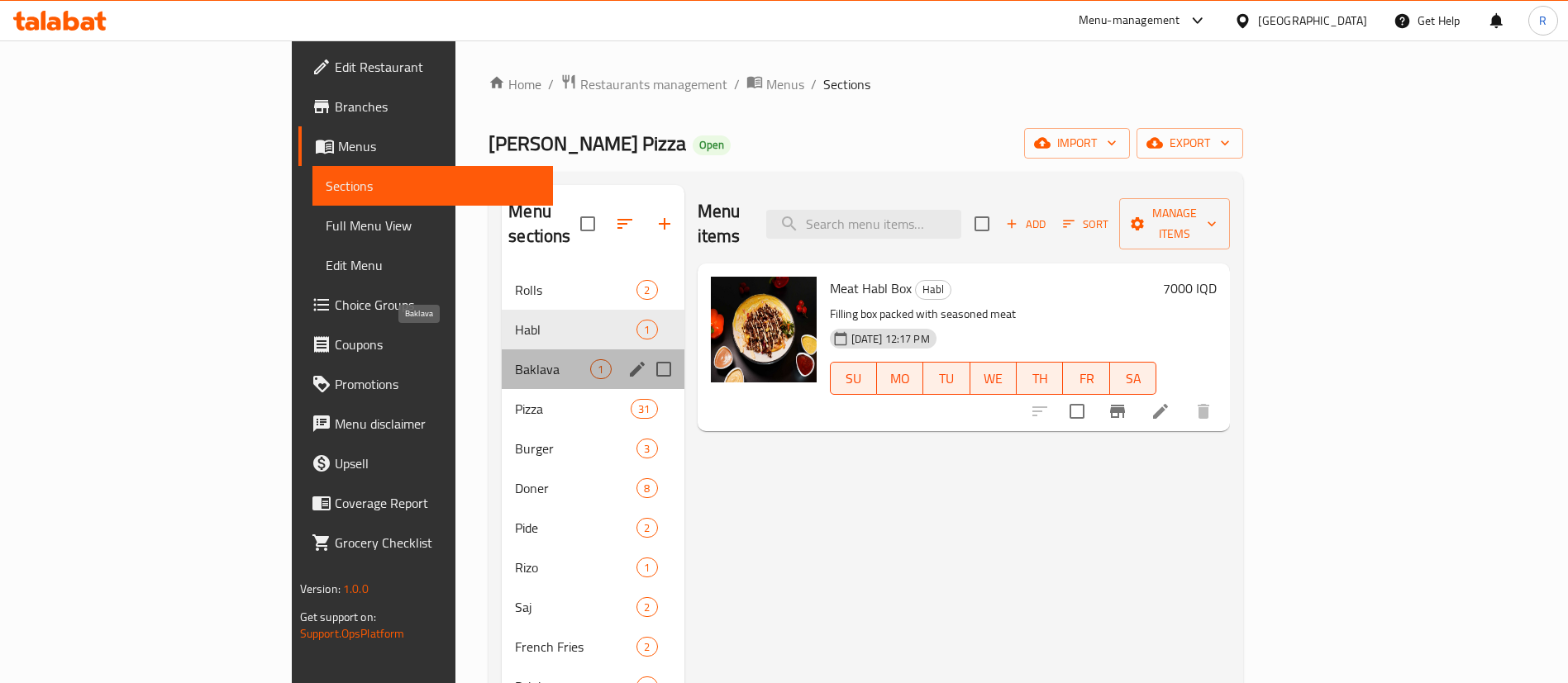
click at [515, 360] on span "Baklava" at bounding box center [552, 370] width 75 height 20
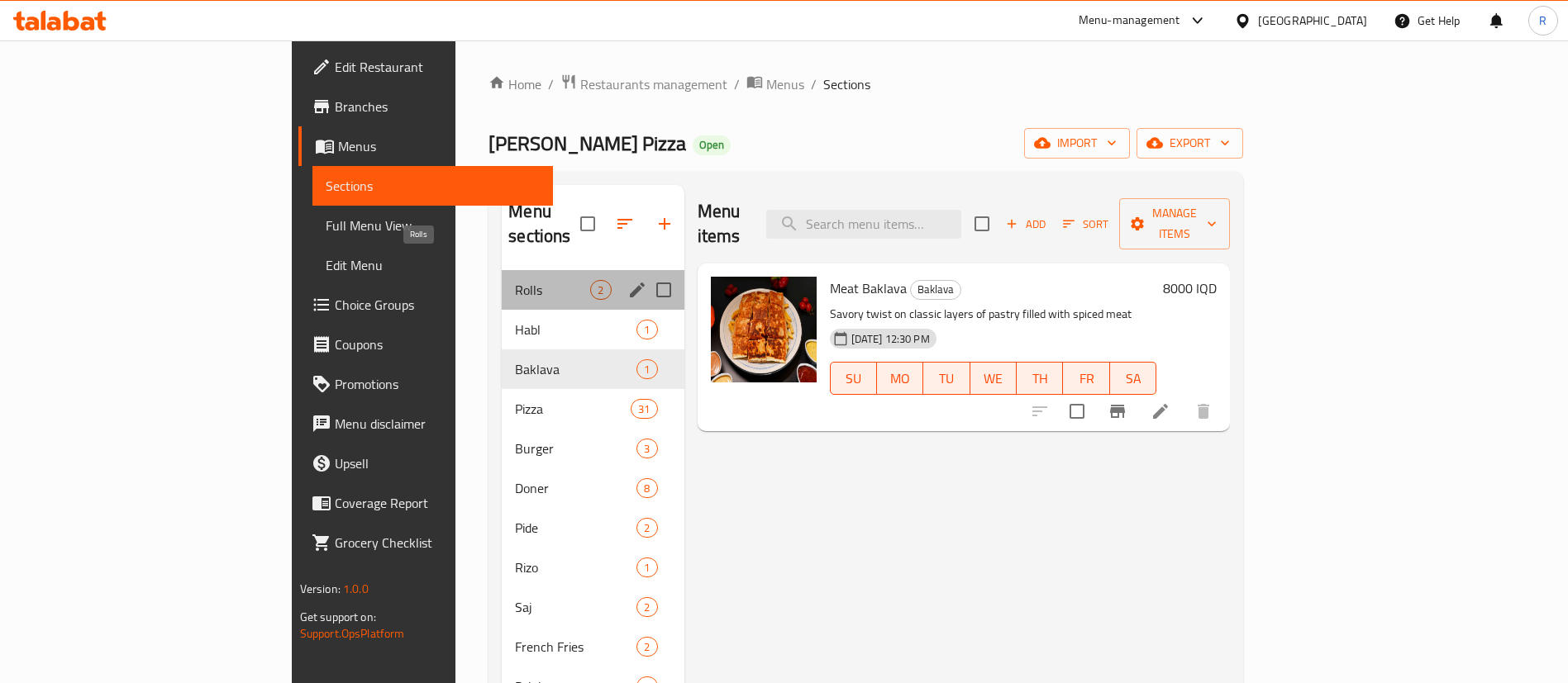
click at [515, 280] on span "Rolls" at bounding box center [552, 290] width 75 height 20
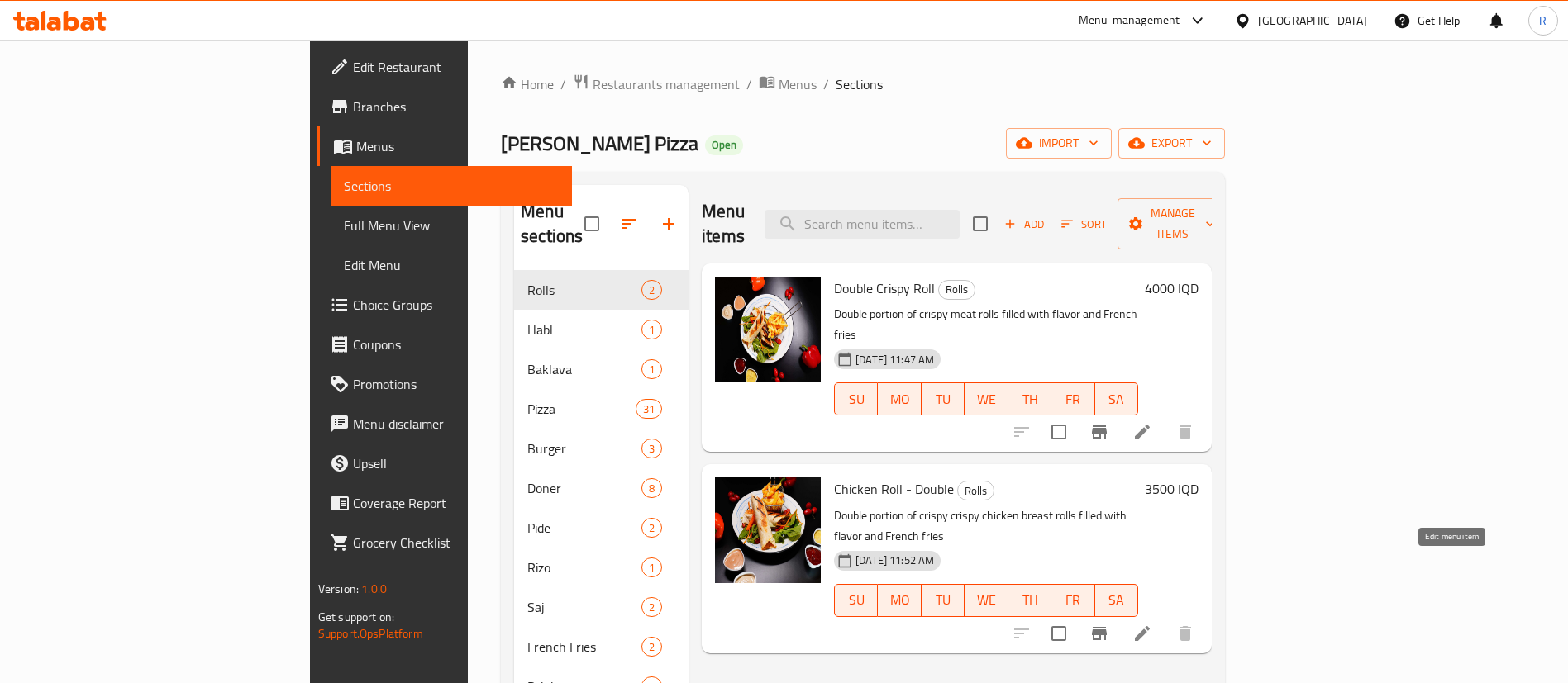
click at [1153, 624] on icon at bounding box center [1143, 634] width 20 height 20
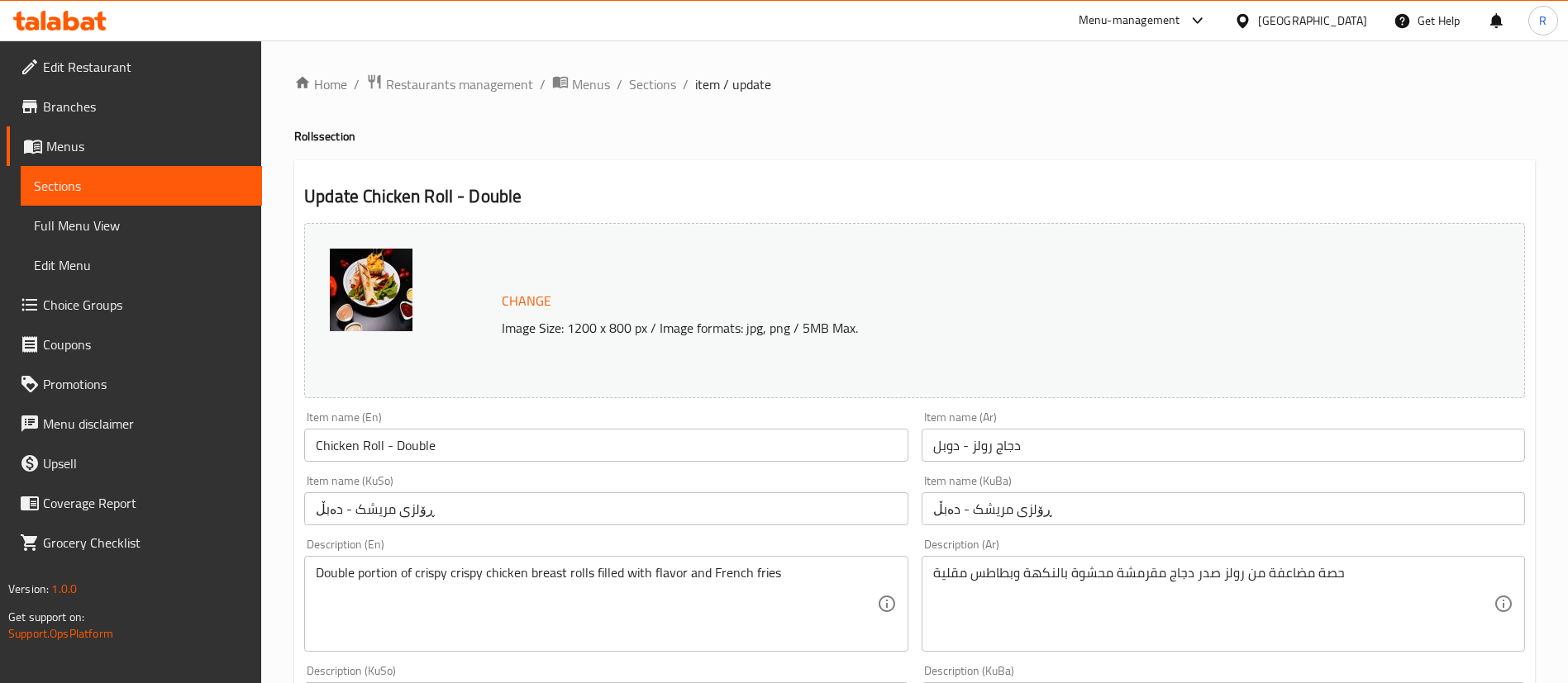
click at [914, 608] on div "Description (En) Double portion of crispy crispy chicken breast rolls filled wi…" at bounding box center [606, 595] width 617 height 127
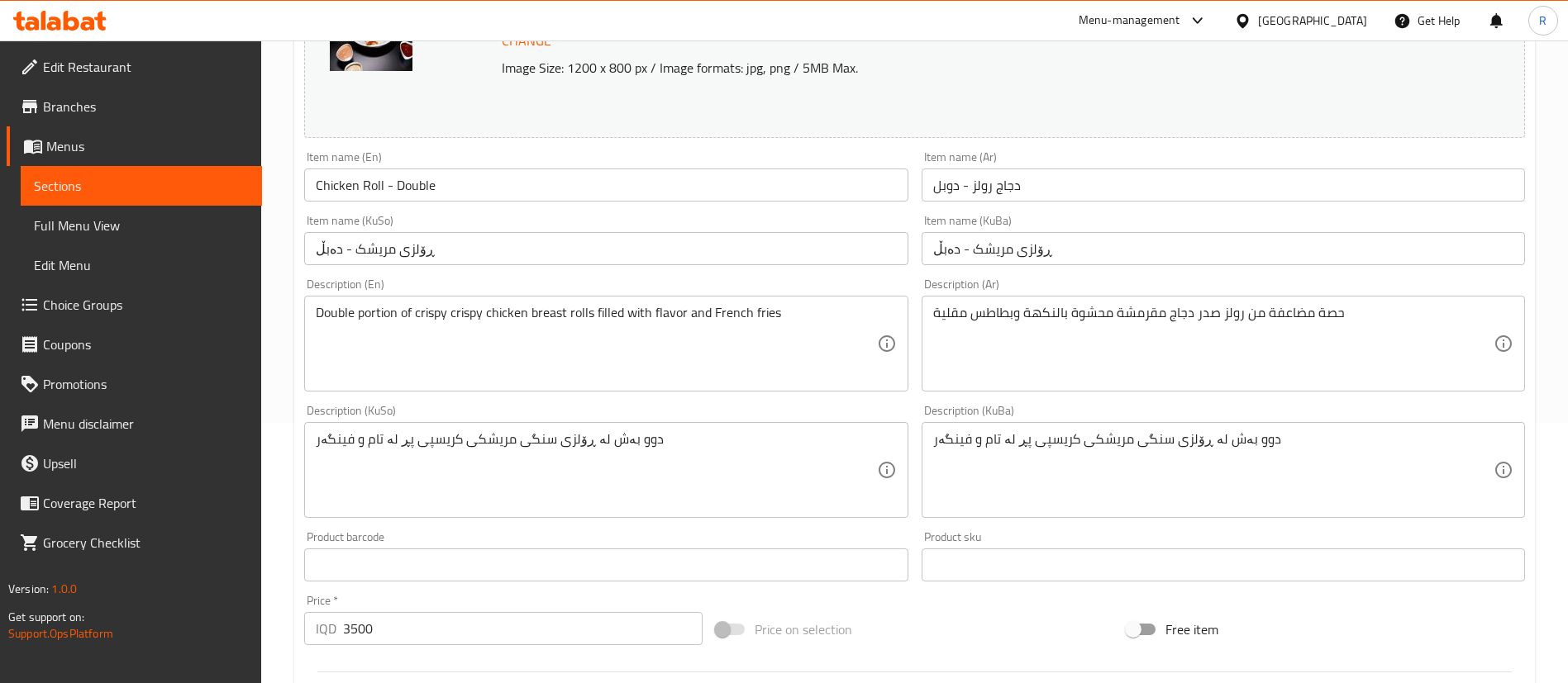
scroll to position [273, 0]
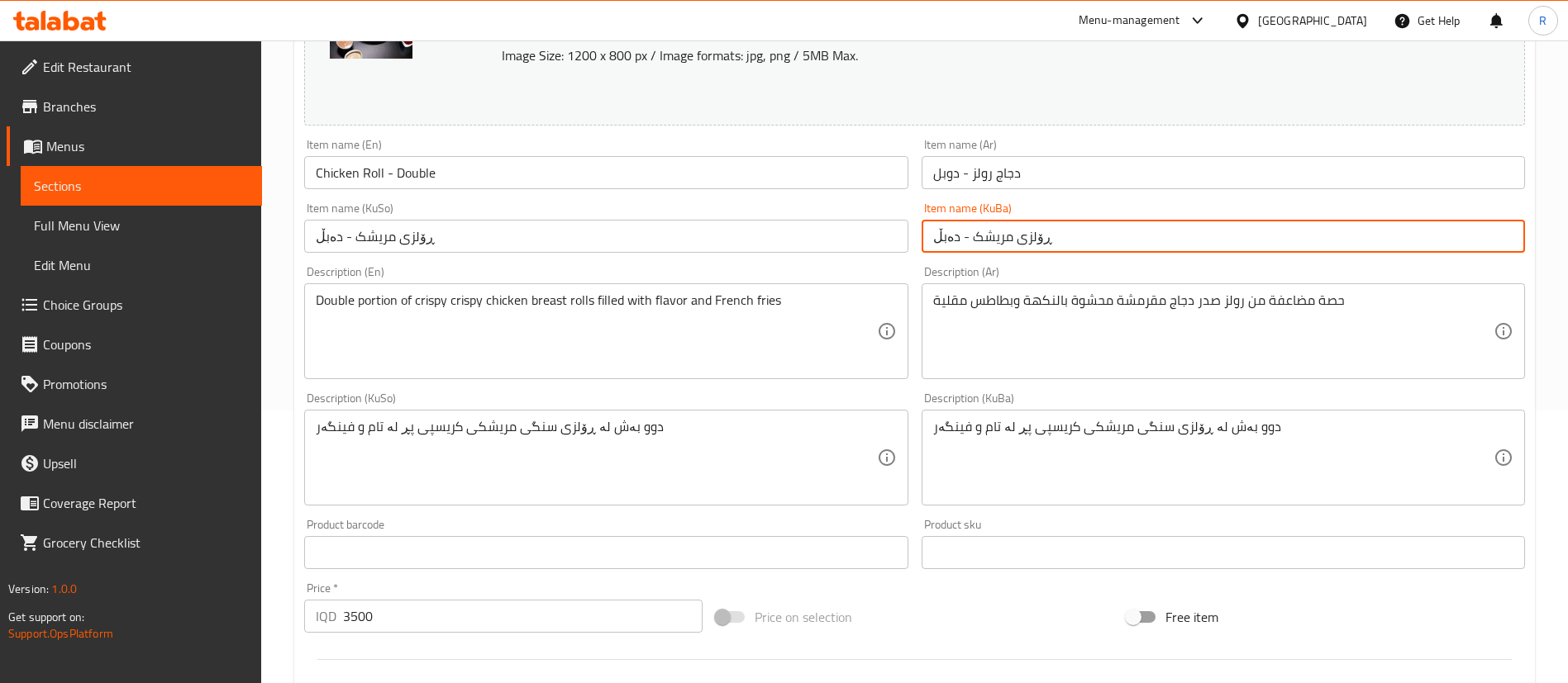
click at [1022, 239] on input "ڕۆلزی مریشک - دەبڵ" at bounding box center [1224, 236] width 604 height 33
drag, startPoint x: 1050, startPoint y: 232, endPoint x: 1014, endPoint y: 240, distance: 36.9
click at [1014, 240] on input "ڕۆله ی مریشک - دەبڵ" at bounding box center [1224, 236] width 604 height 33
type input "ڕۆله ی مریشک - دەبڵ"
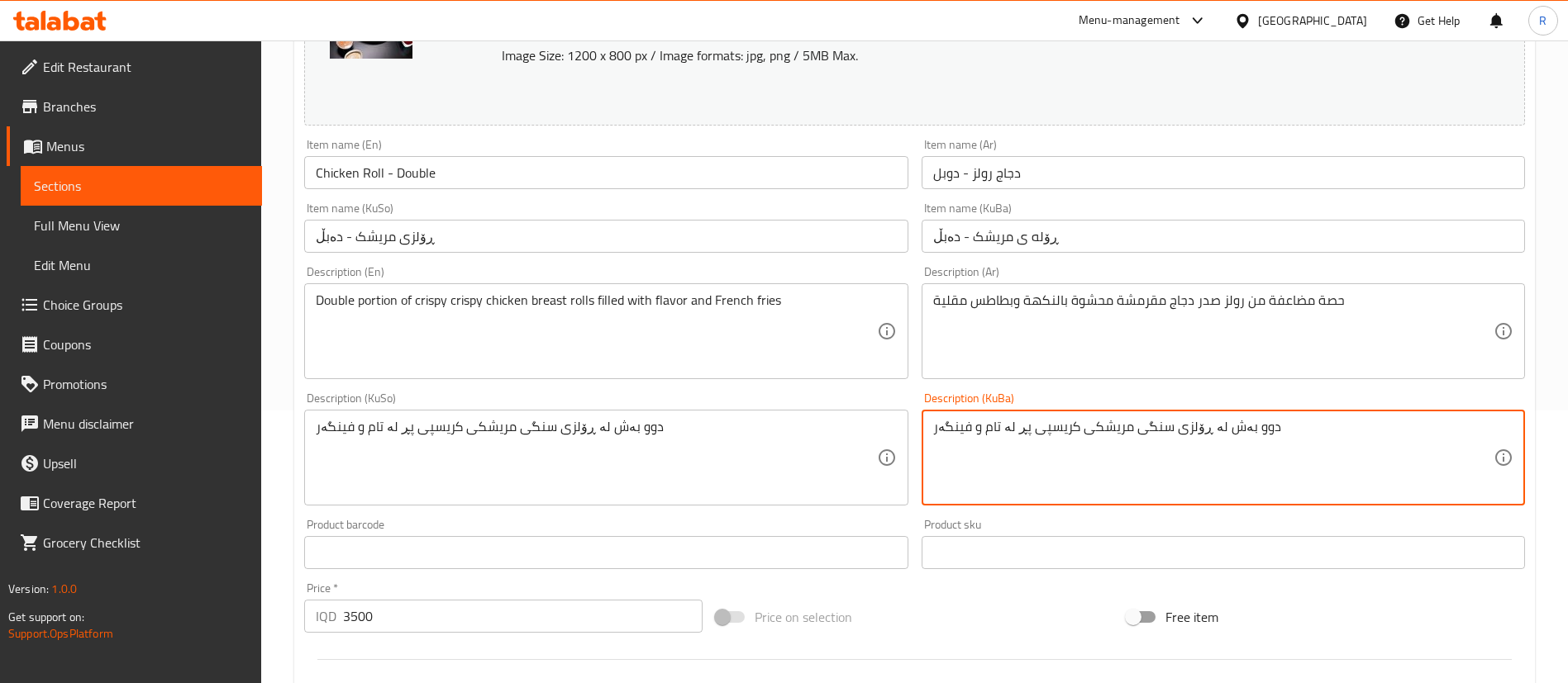
drag, startPoint x: 1199, startPoint y: 427, endPoint x: 1173, endPoint y: 425, distance: 26.1
paste textarea "ه ی"
type textarea "دوو بەش لە ڕۆله یی سنگی مریشکی کریسپی پڕ لە تام و فینگەر"
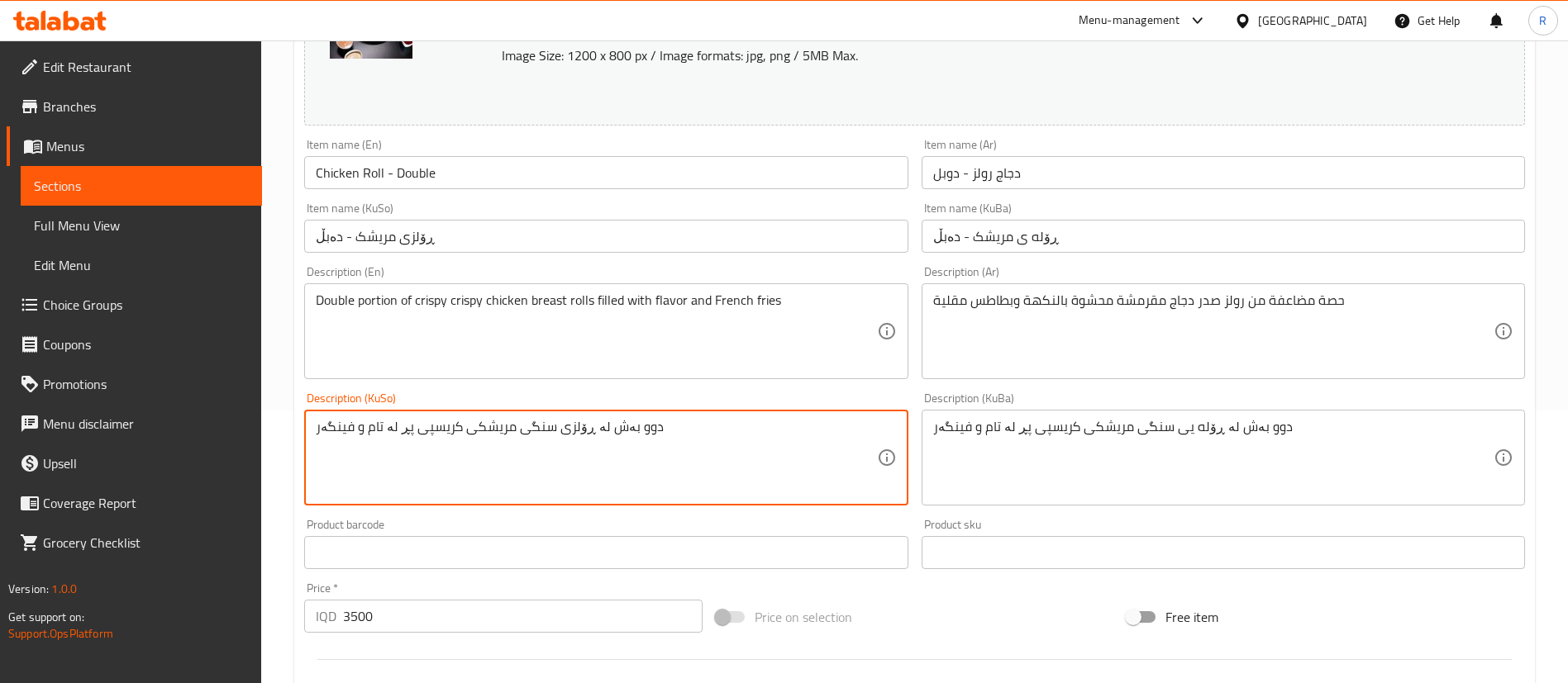
drag, startPoint x: 581, startPoint y: 424, endPoint x: 556, endPoint y: 427, distance: 25.2
paste textarea "ه ی"
type textarea "دوو بەش لە ڕۆله یی سنگی مریشکی کریسپی پڕ لە تام و فینگەر"
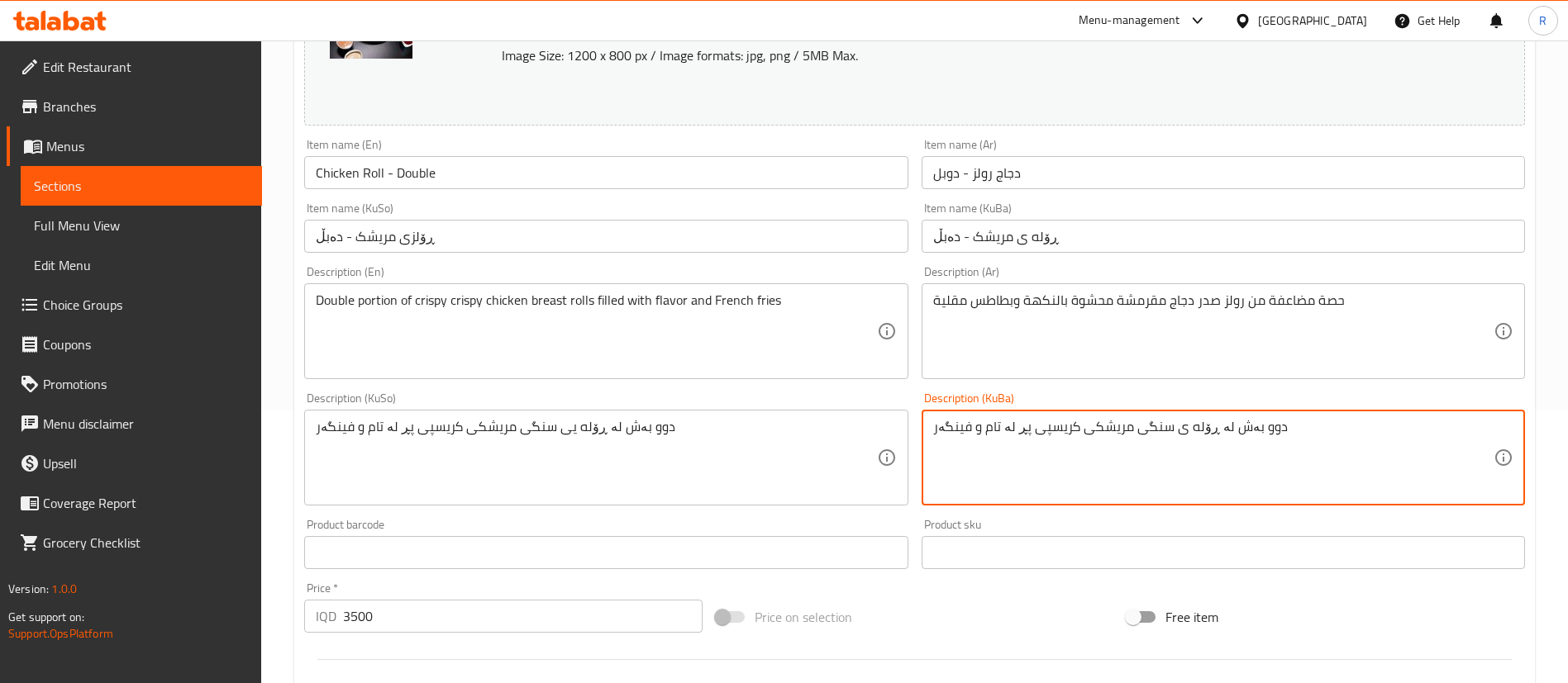
type textarea "دوو بەش لە ڕۆله ی سنگی مریشکی کریسپی پڕ لە تام و فینگەر"
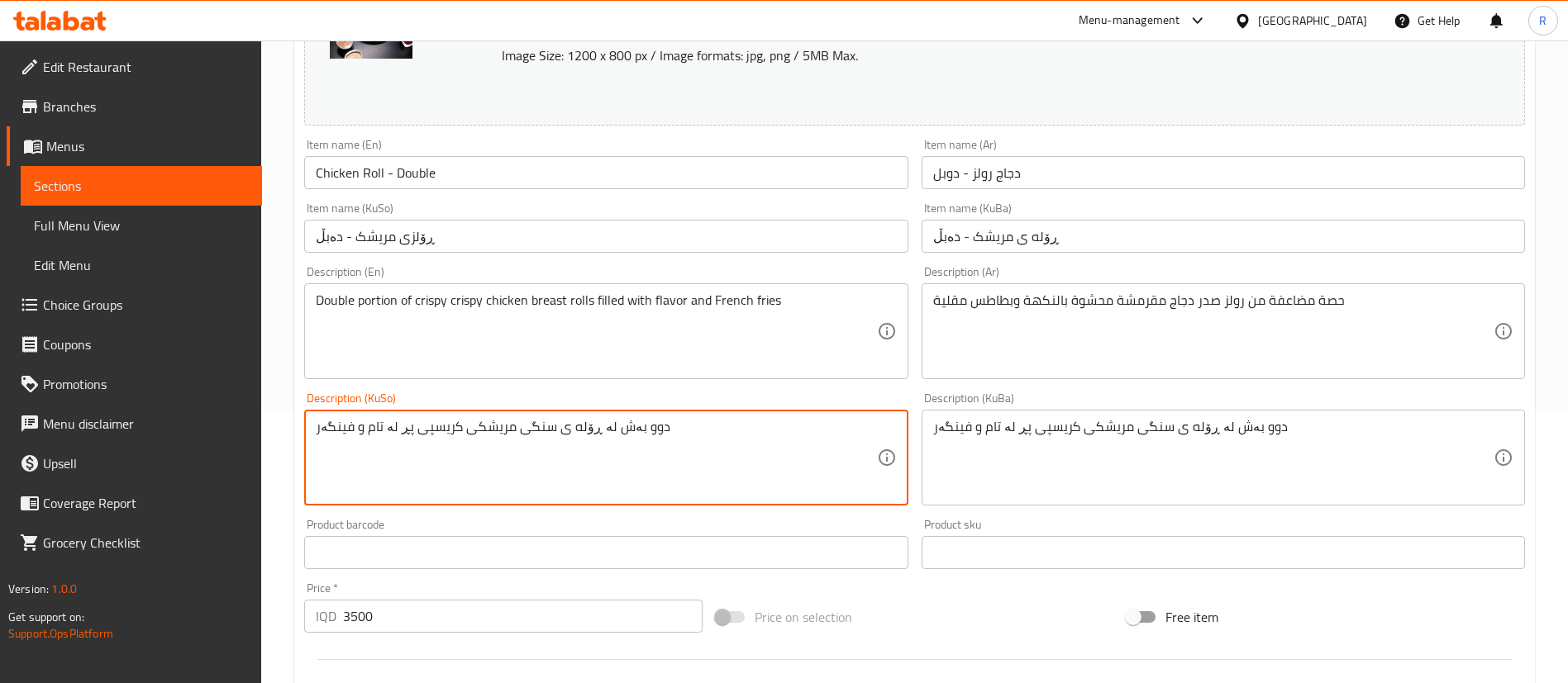
type textarea "دوو بەش لە ڕۆله ی سنگی مریشکی کریسپی پڕ لە تام و فینگەر"
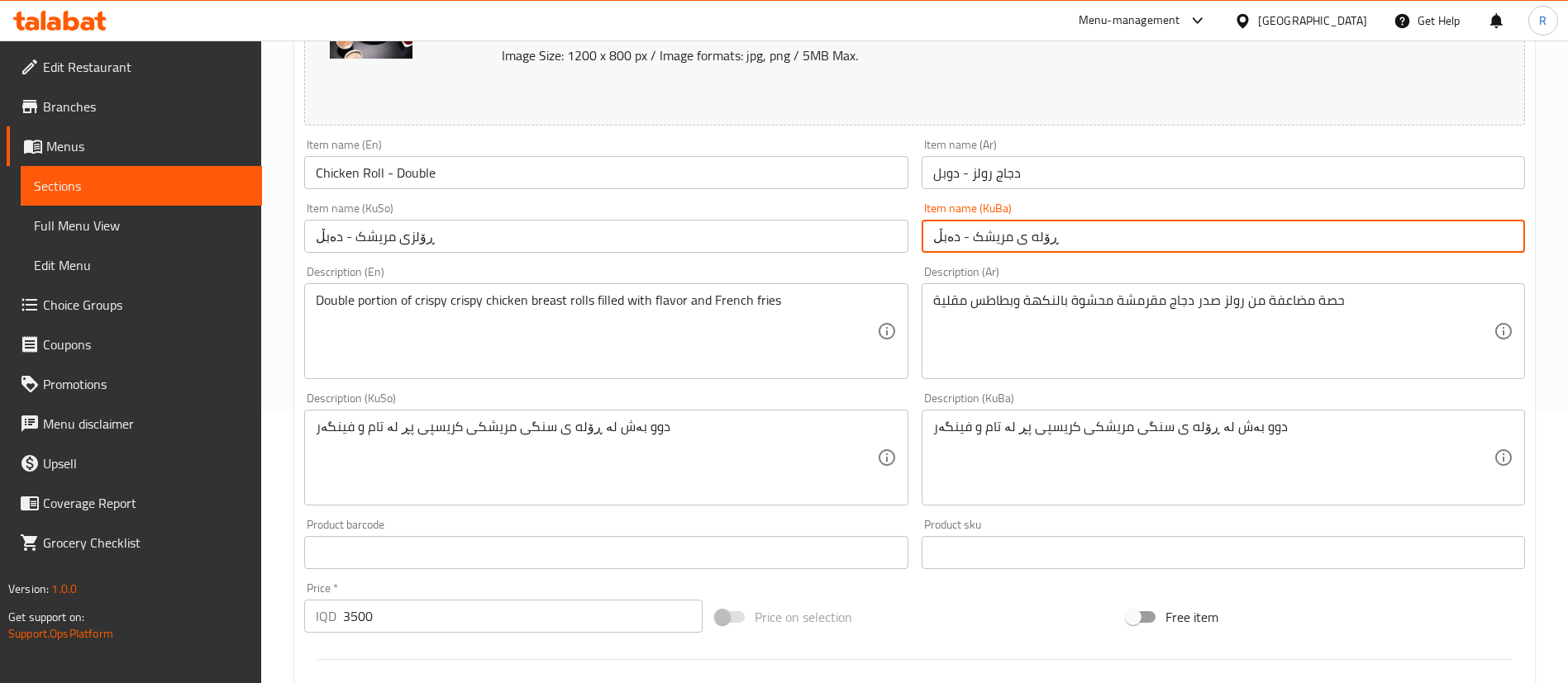
click at [1064, 230] on input "ڕۆله ی مریشک - دەبڵ" at bounding box center [1224, 236] width 604 height 33
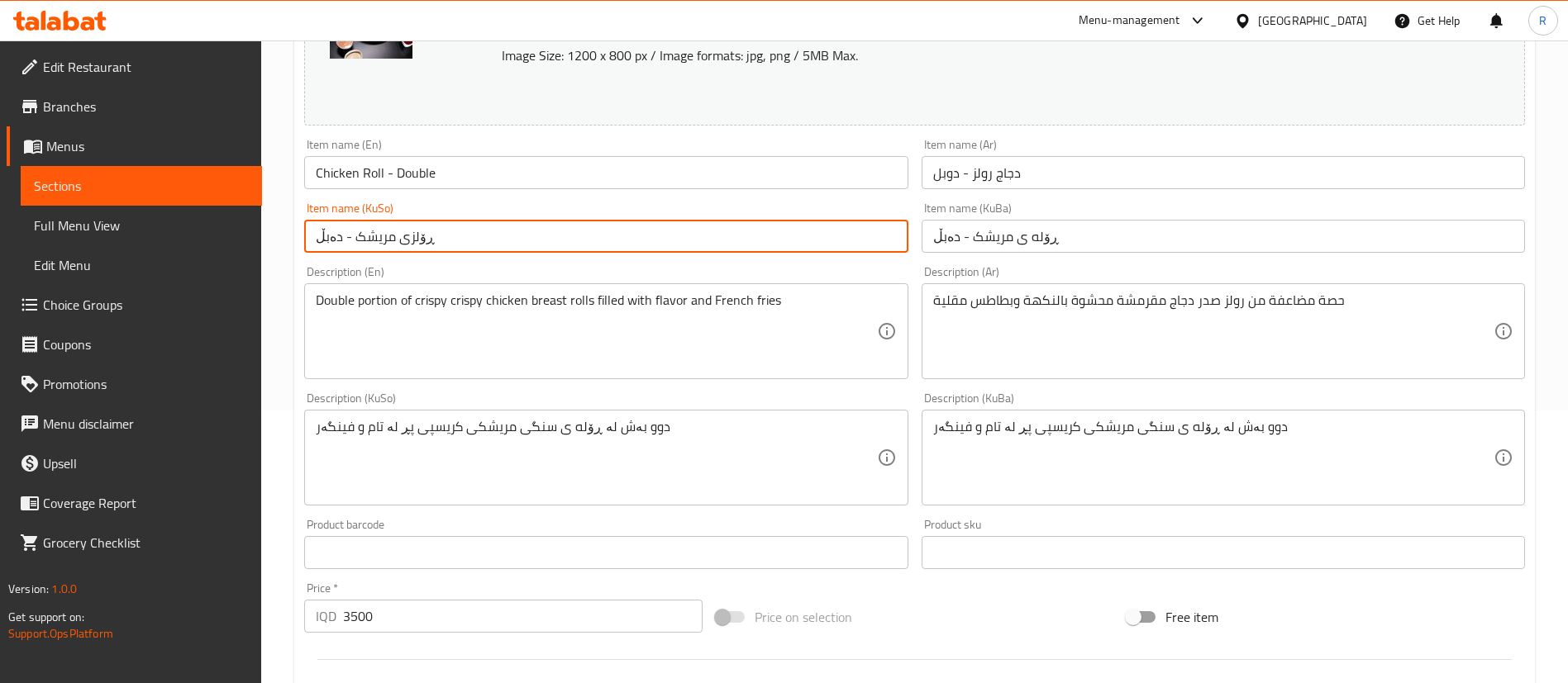
drag, startPoint x: 432, startPoint y: 239, endPoint x: 393, endPoint y: 245, distance: 39.5
click at [393, 245] on input "ڕۆلزی مریشک - دەبڵ" at bounding box center [606, 236] width 604 height 33
paste input "ه"
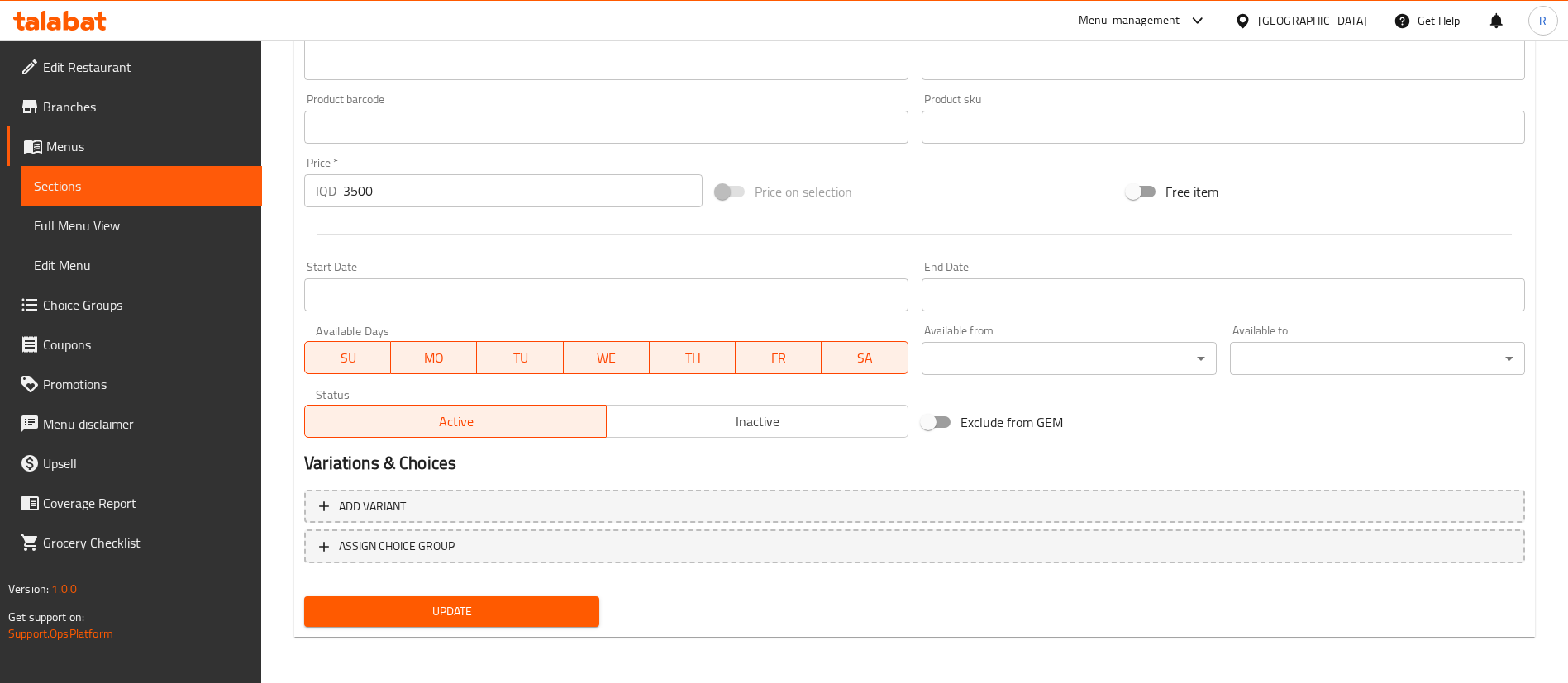
type input "ڕۆله ی مریشک - دەبڵ"
click at [429, 629] on div "Update" at bounding box center [452, 612] width 308 height 44
click at [454, 618] on span "Update" at bounding box center [452, 612] width 269 height 21
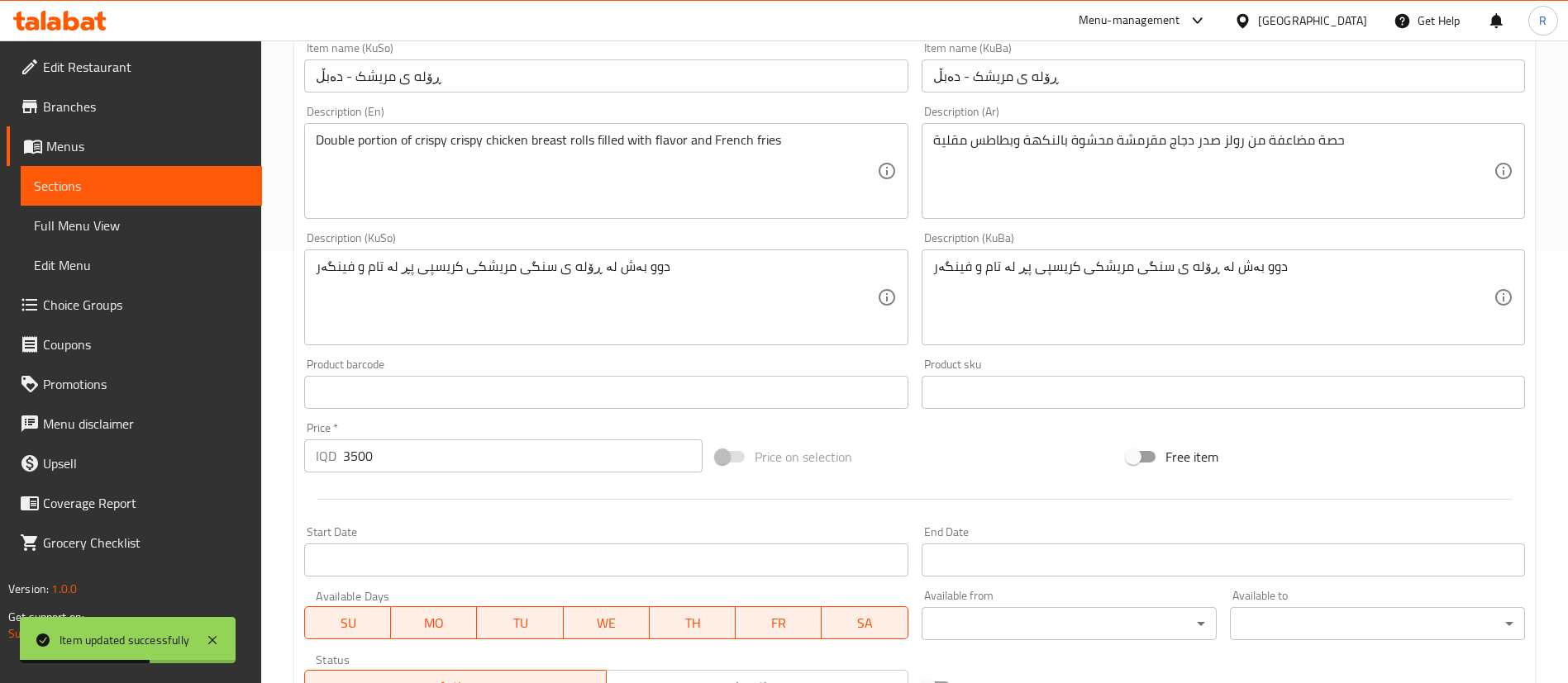
scroll to position [0, 0]
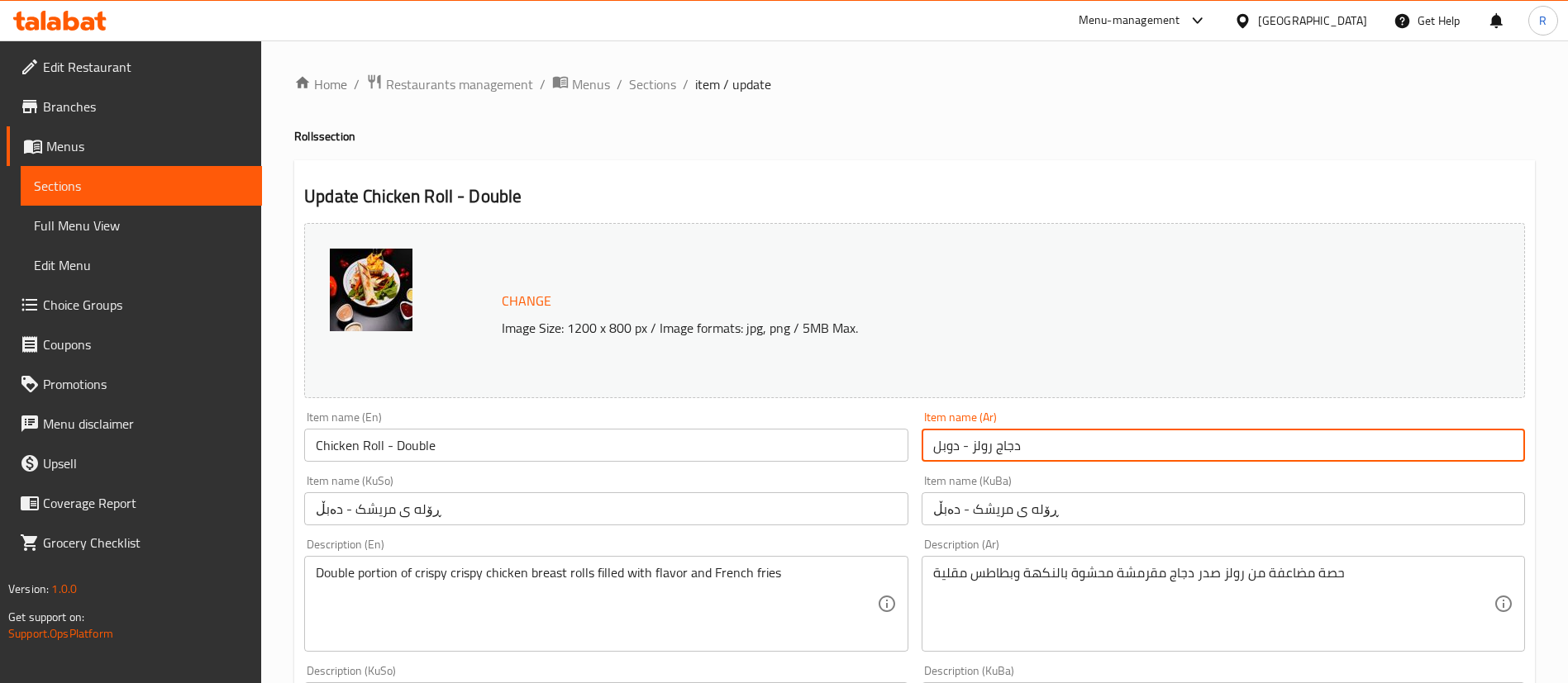
drag, startPoint x: 1031, startPoint y: 446, endPoint x: 988, endPoint y: 442, distance: 43.2
click at [988, 442] on input "دجاج رولز - دوبل" at bounding box center [1224, 445] width 604 height 33
drag, startPoint x: 1025, startPoint y: 438, endPoint x: 990, endPoint y: 447, distance: 36.1
click at [990, 447] on input "دجاج رولز - دوبل" at bounding box center [1224, 445] width 604 height 33
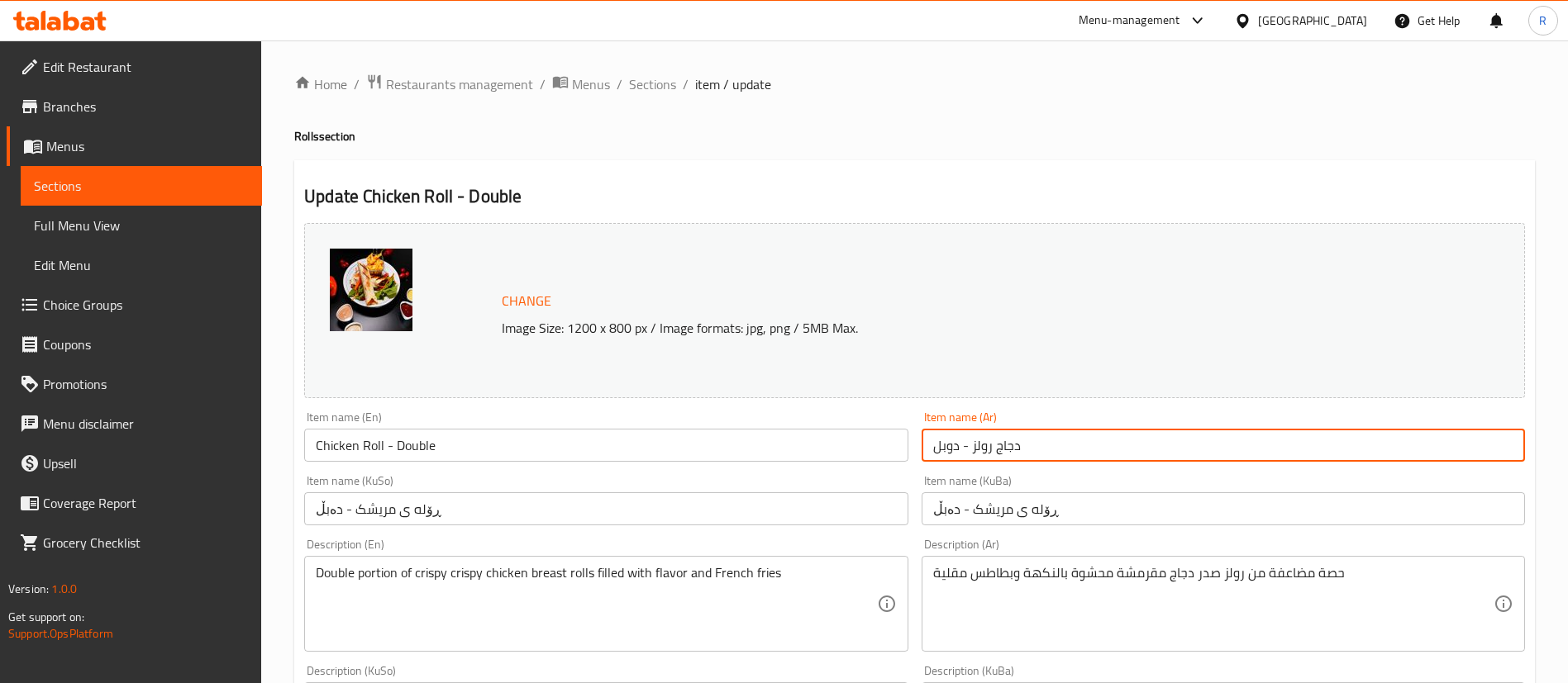
click at [990, 447] on input "دجاج رولز - دوبل" at bounding box center [1224, 445] width 604 height 33
drag, startPoint x: 973, startPoint y: 441, endPoint x: 1019, endPoint y: 451, distance: 47.1
click at [1019, 451] on input "دجاج رولز - دوبل" at bounding box center [1224, 445] width 604 height 33
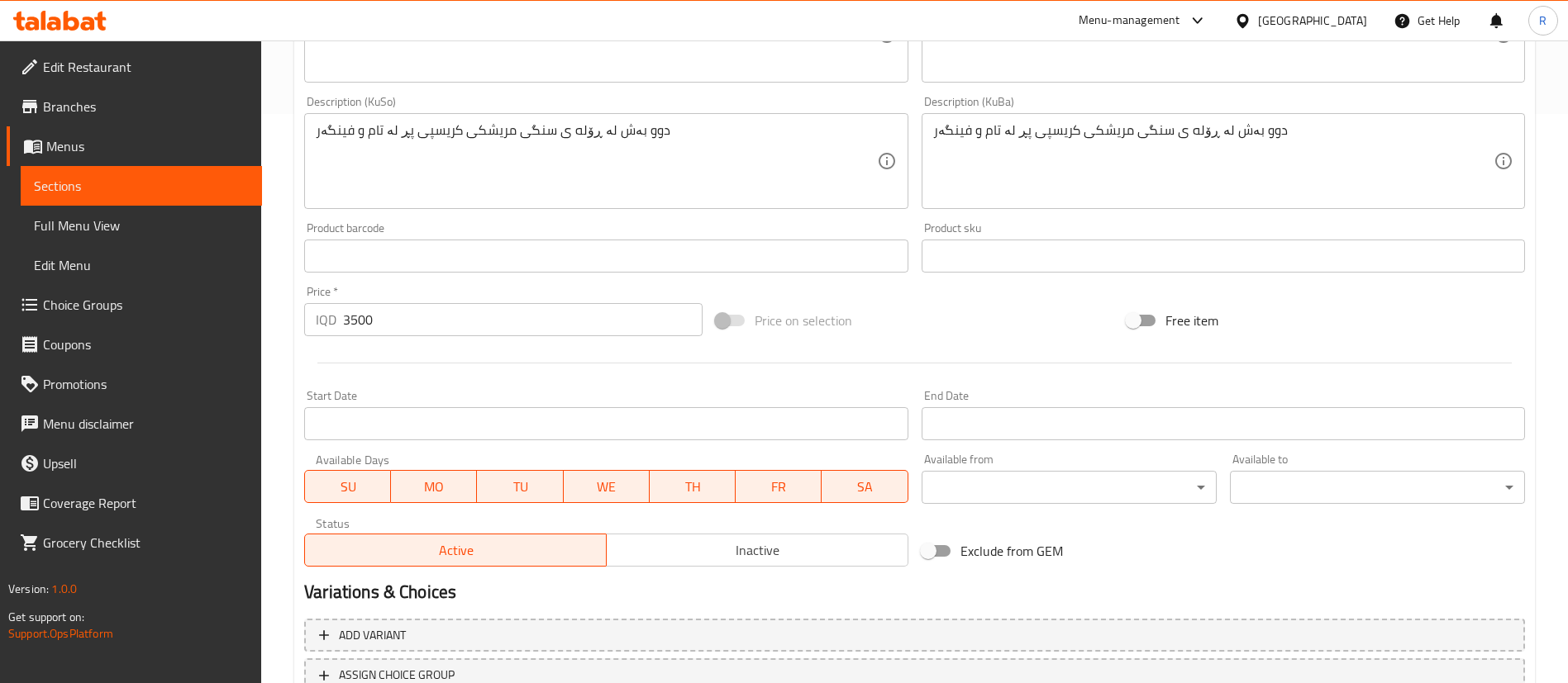
scroll to position [698, 0]
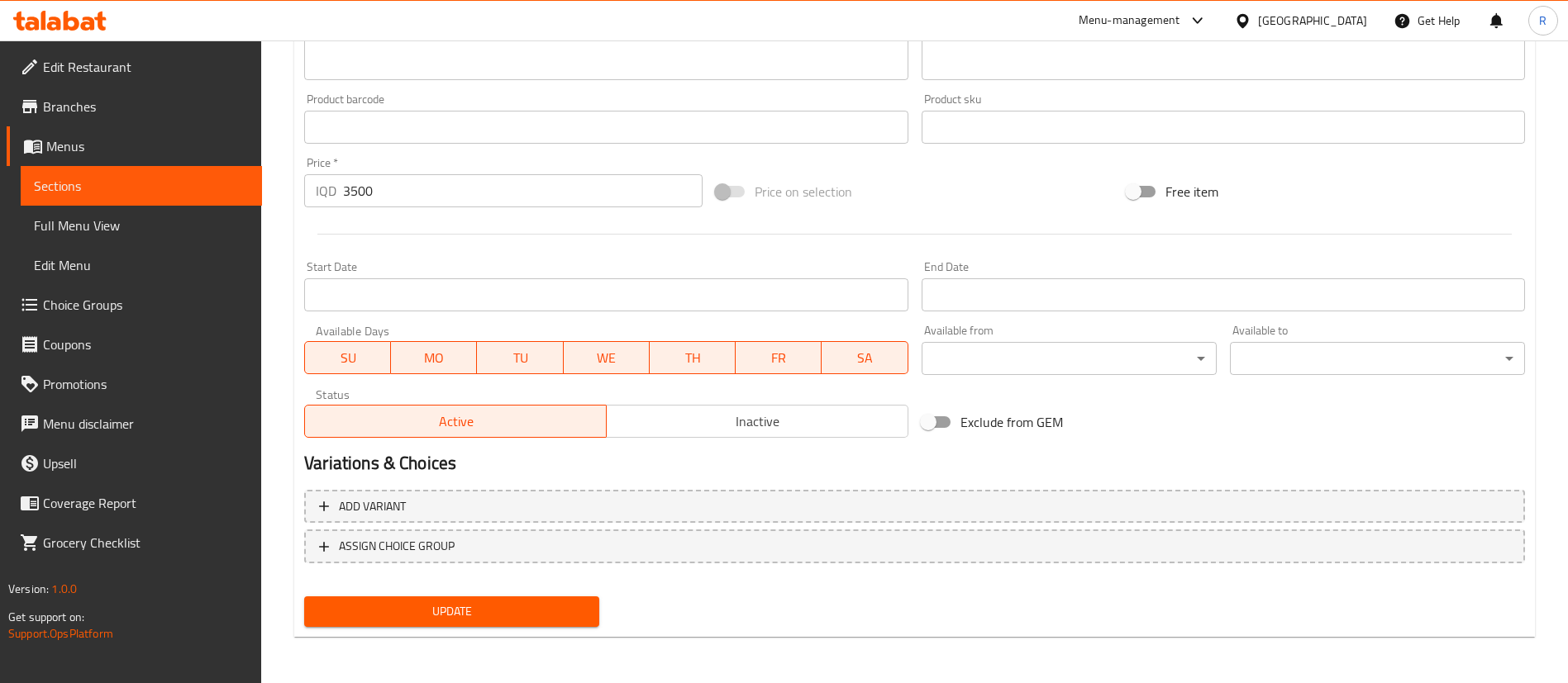
type input "رولة دجاج - دوبل"
click at [460, 624] on button "Update" at bounding box center [452, 612] width 295 height 31
type textarea "حصة مضاعفة من رولة صدر دجاج مقرمشة محشوة بالنكهة وبطاطس مقلية"
click at [495, 612] on span "Update" at bounding box center [452, 612] width 269 height 21
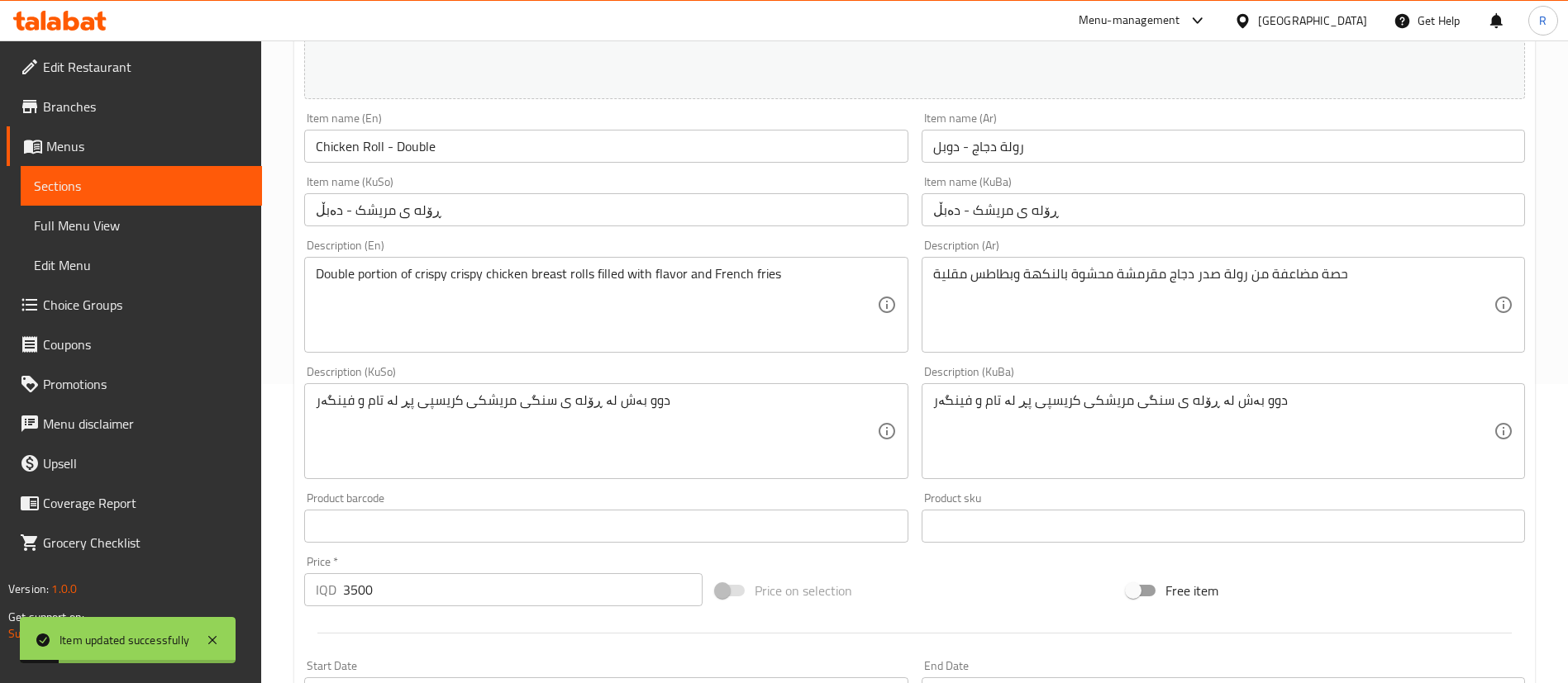
scroll to position [0, 0]
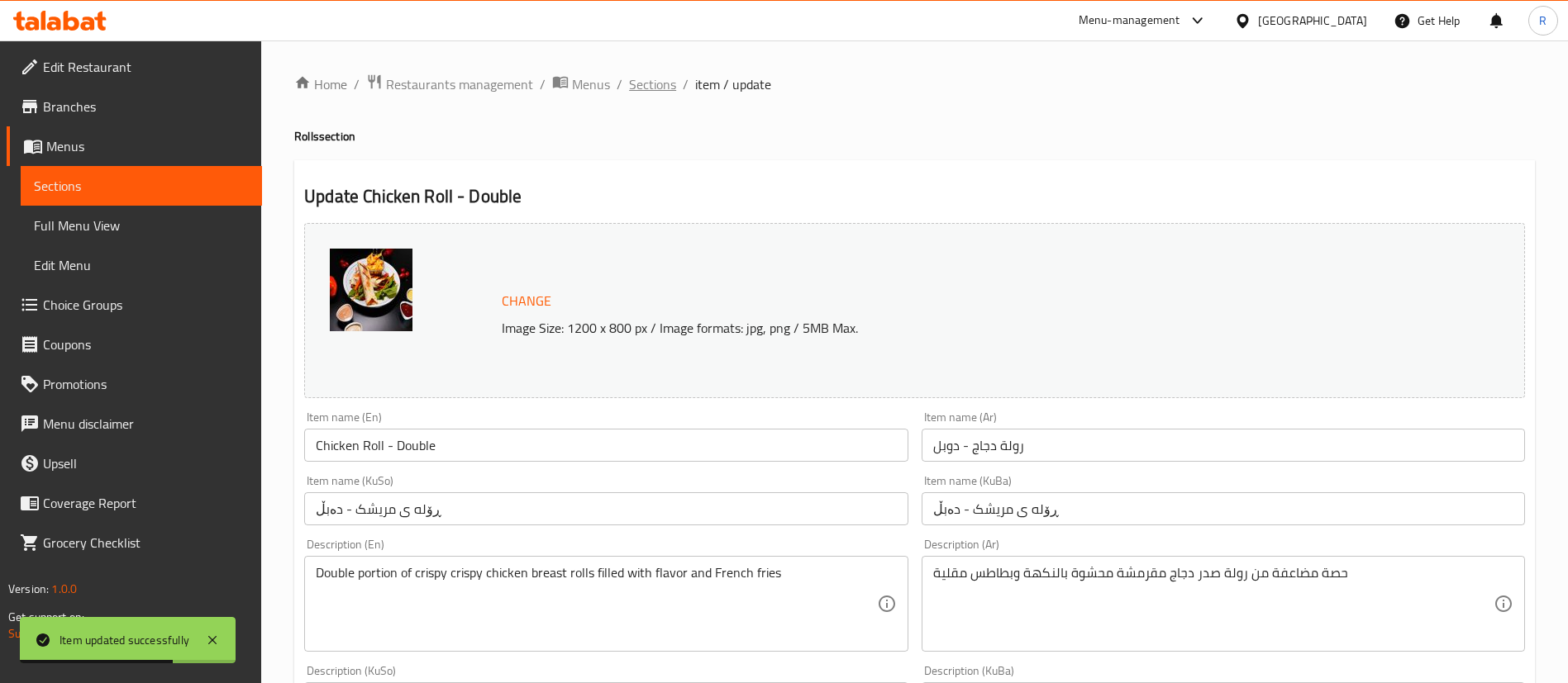
click at [651, 80] on span "Sections" at bounding box center [653, 85] width 47 height 20
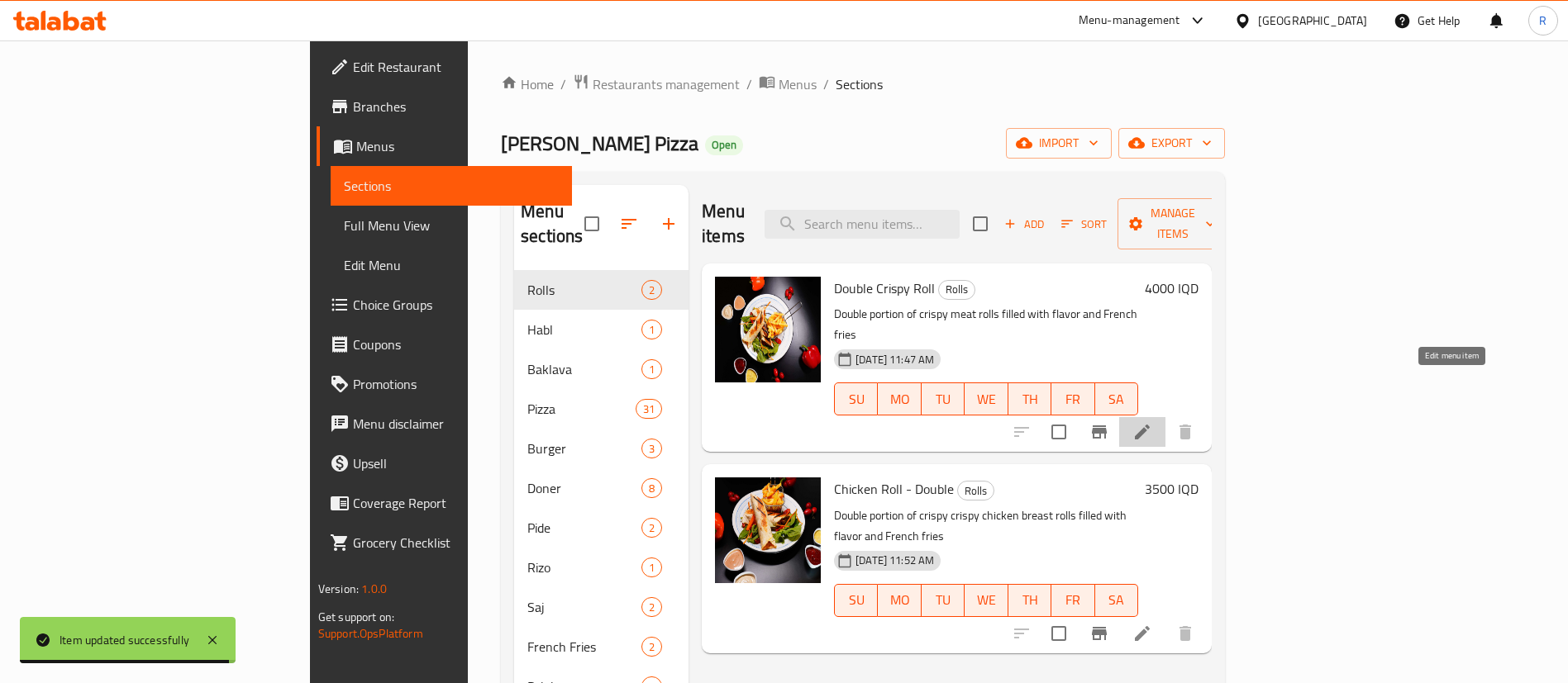
click at [1150, 424] on icon at bounding box center [1143, 432] width 15 height 15
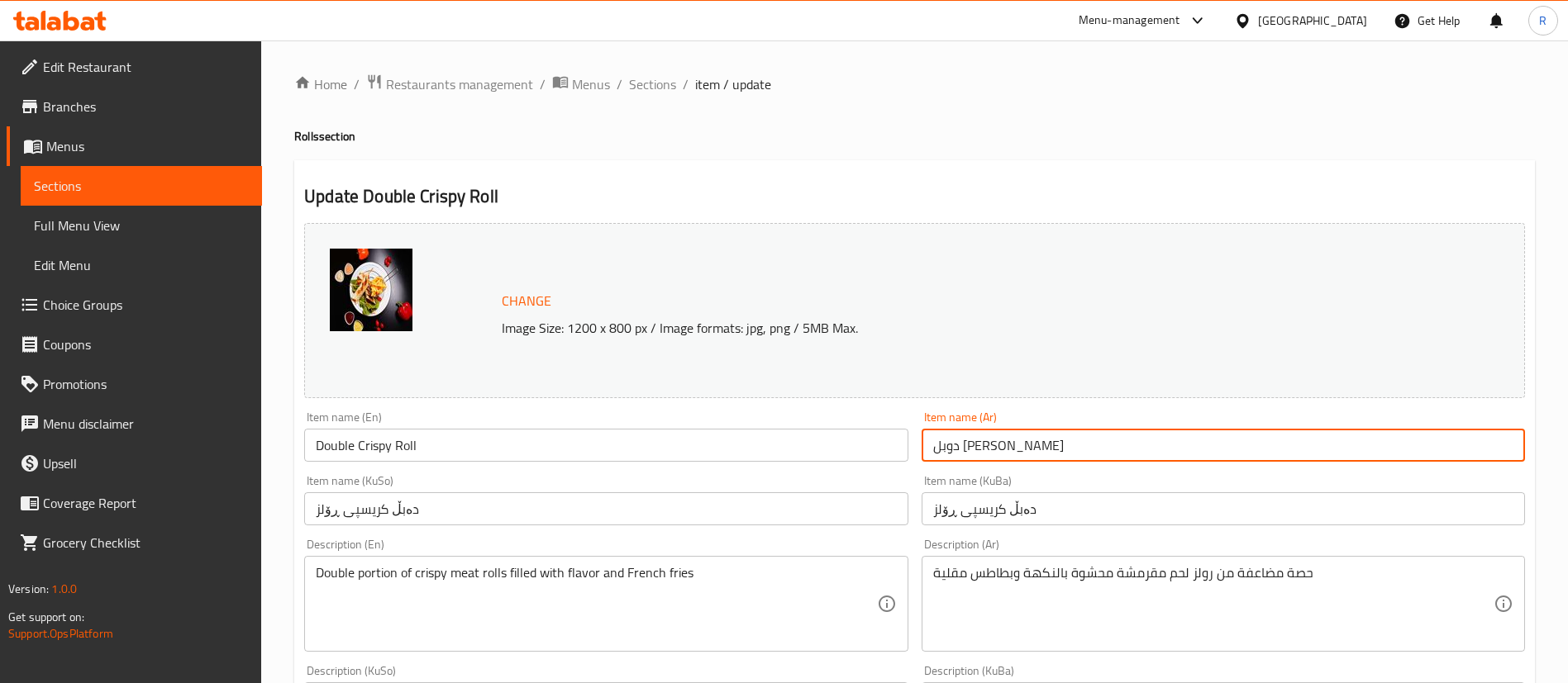
drag, startPoint x: 939, startPoint y: 447, endPoint x: 929, endPoint y: 453, distance: 11.7
click at [929, 453] on input "دوبل كريسبي رولز" at bounding box center [1224, 445] width 604 height 33
type input "دوبل كريسبي رولة"
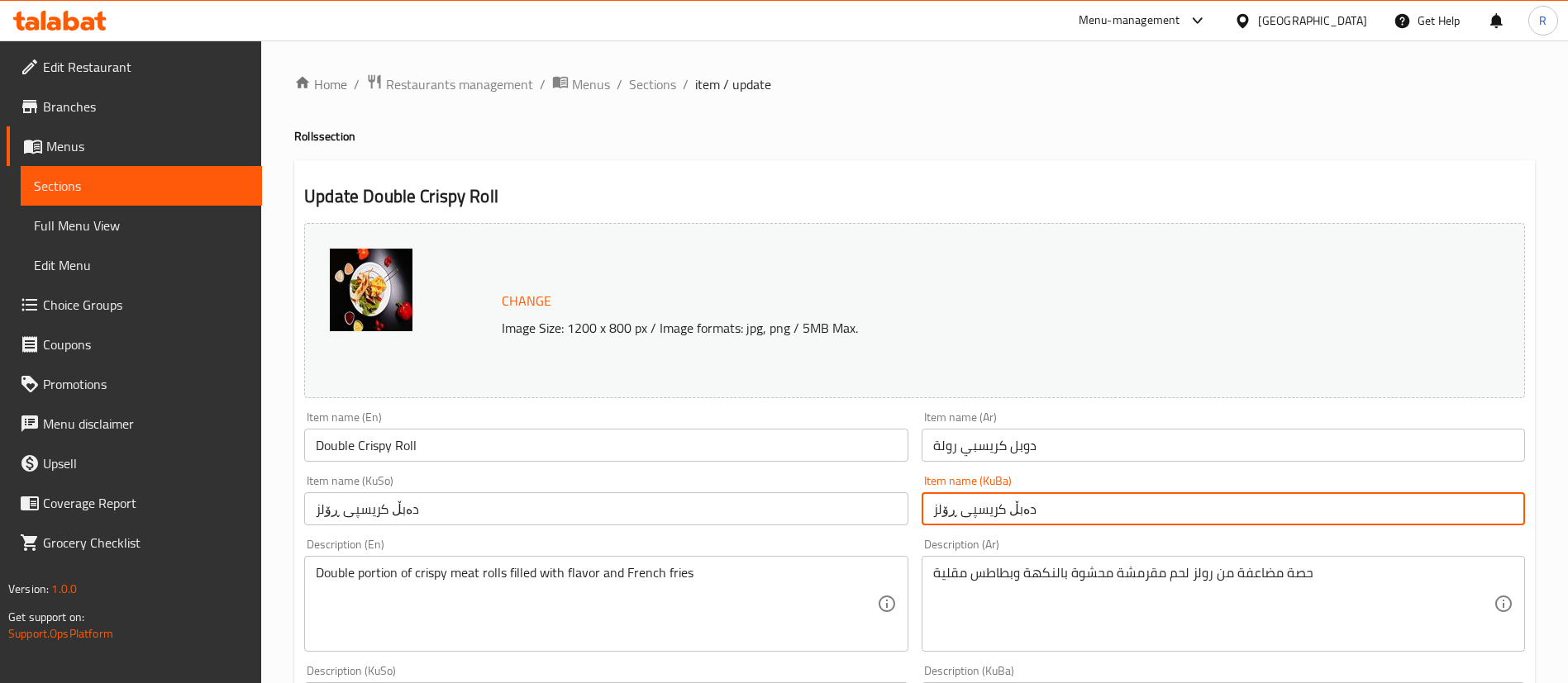
drag, startPoint x: 939, startPoint y: 509, endPoint x: 926, endPoint y: 512, distance: 13.3
click at [926, 512] on input "دەبڵ کریسپی ڕۆلز" at bounding box center [1224, 509] width 604 height 33
type input "دەبڵ کریسپی ڕۆله"
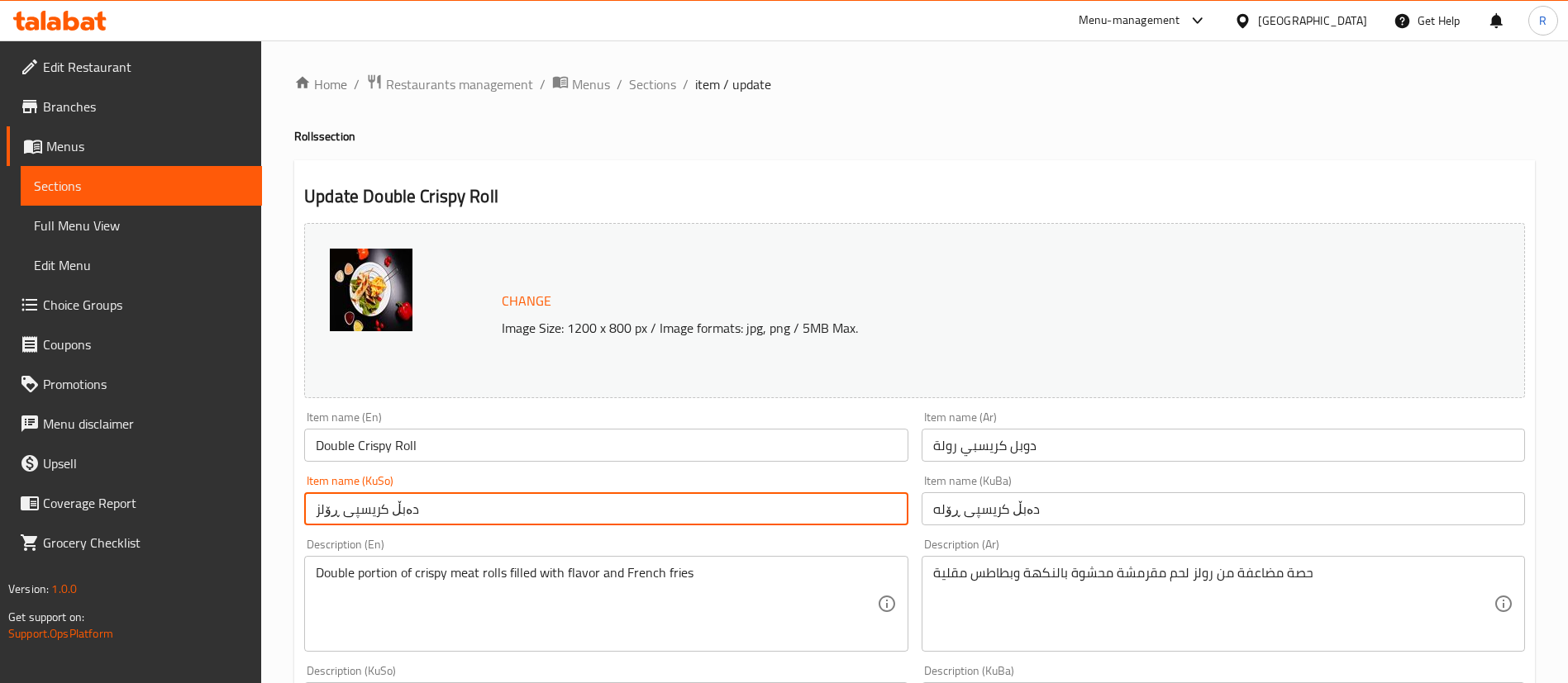
drag, startPoint x: 430, startPoint y: 506, endPoint x: 259, endPoint y: 515, distance: 171.2
paste input "ه"
type input "دەبڵ کریسپی ڕۆله"
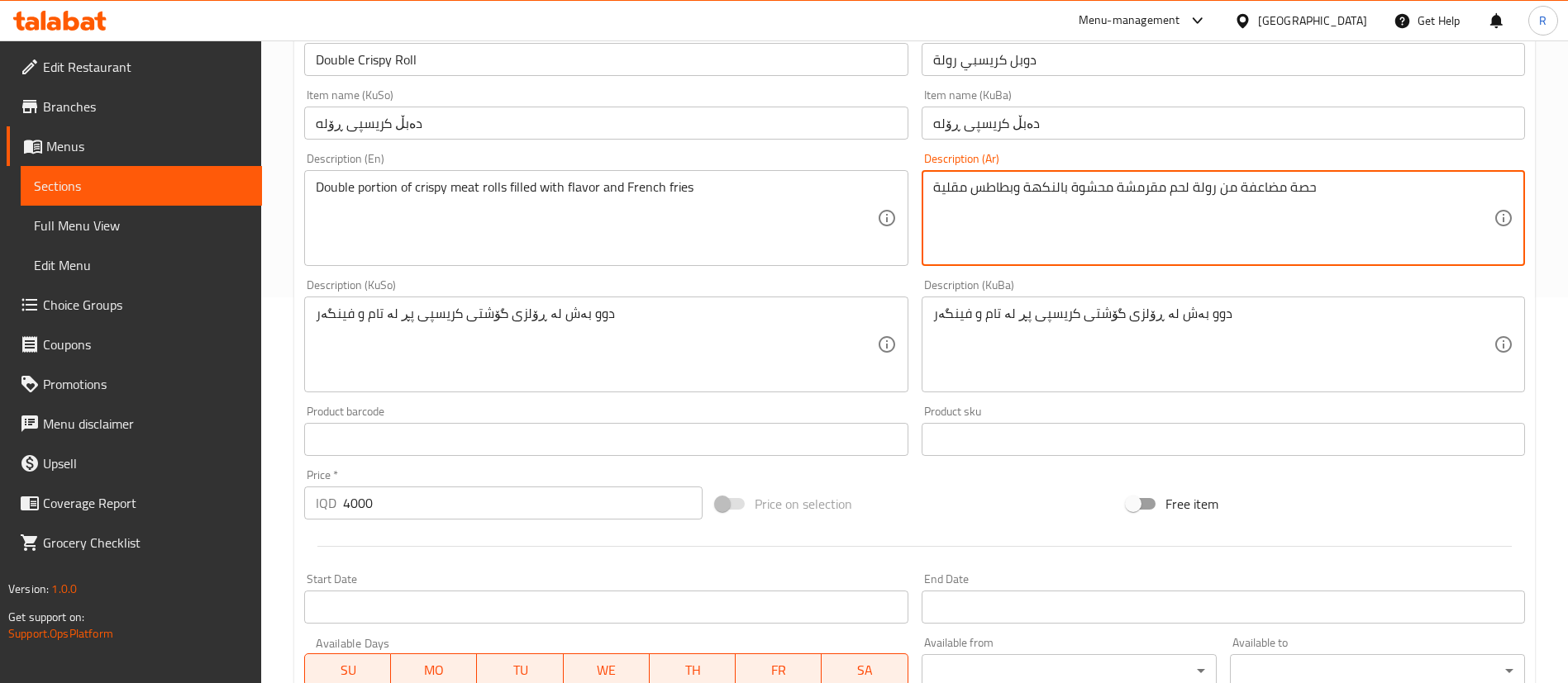
scroll to position [387, 0]
type textarea "حصة مضاعفة من رولة لحم مقرمشة محشوة بالنكهة وبطاطس مقلية"
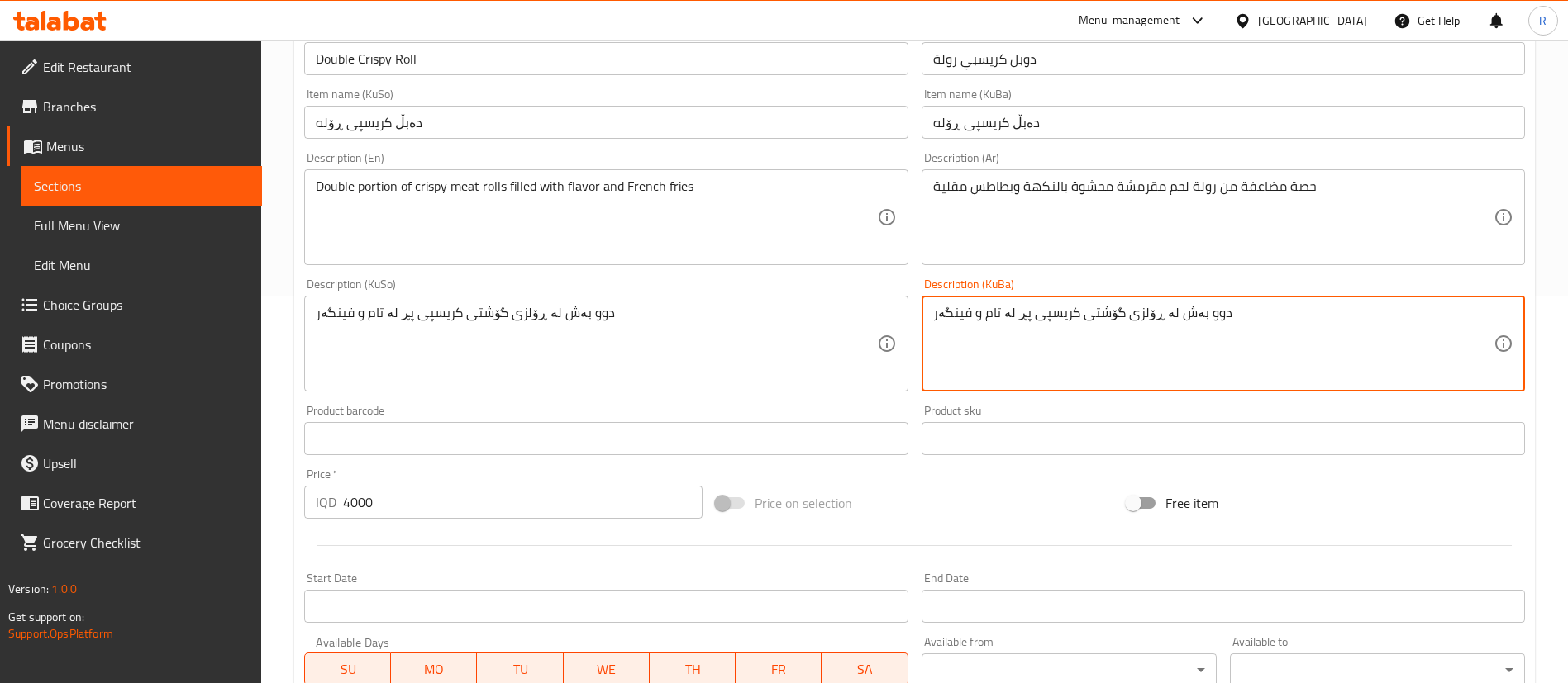
drag, startPoint x: 1151, startPoint y: 312, endPoint x: 1122, endPoint y: 310, distance: 29.1
type textarea "دوو بەش لە روله ى گۆشتی کریسپی پڕ لە تام و فینگەر"
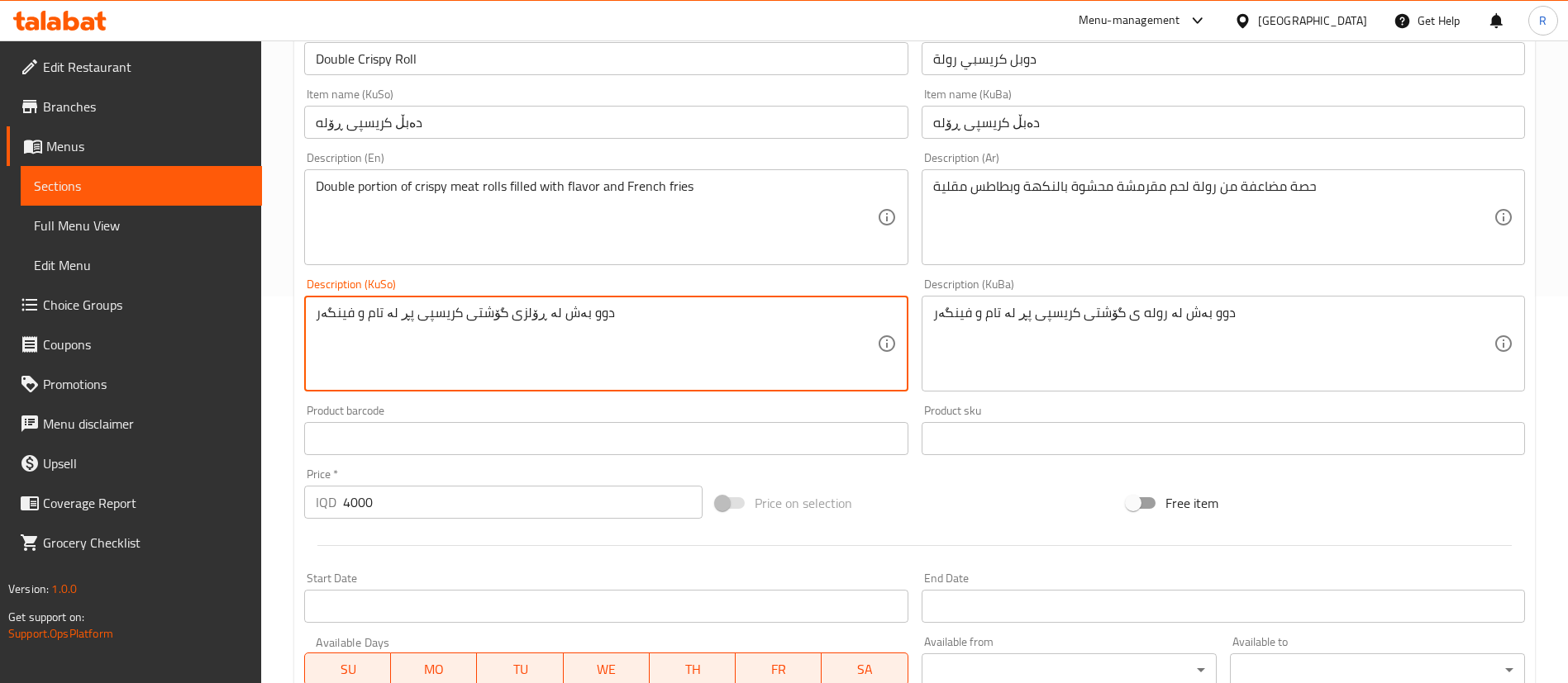
drag, startPoint x: 626, startPoint y: 316, endPoint x: 310, endPoint y: 331, distance: 316.4
paste textarea "روله ى"
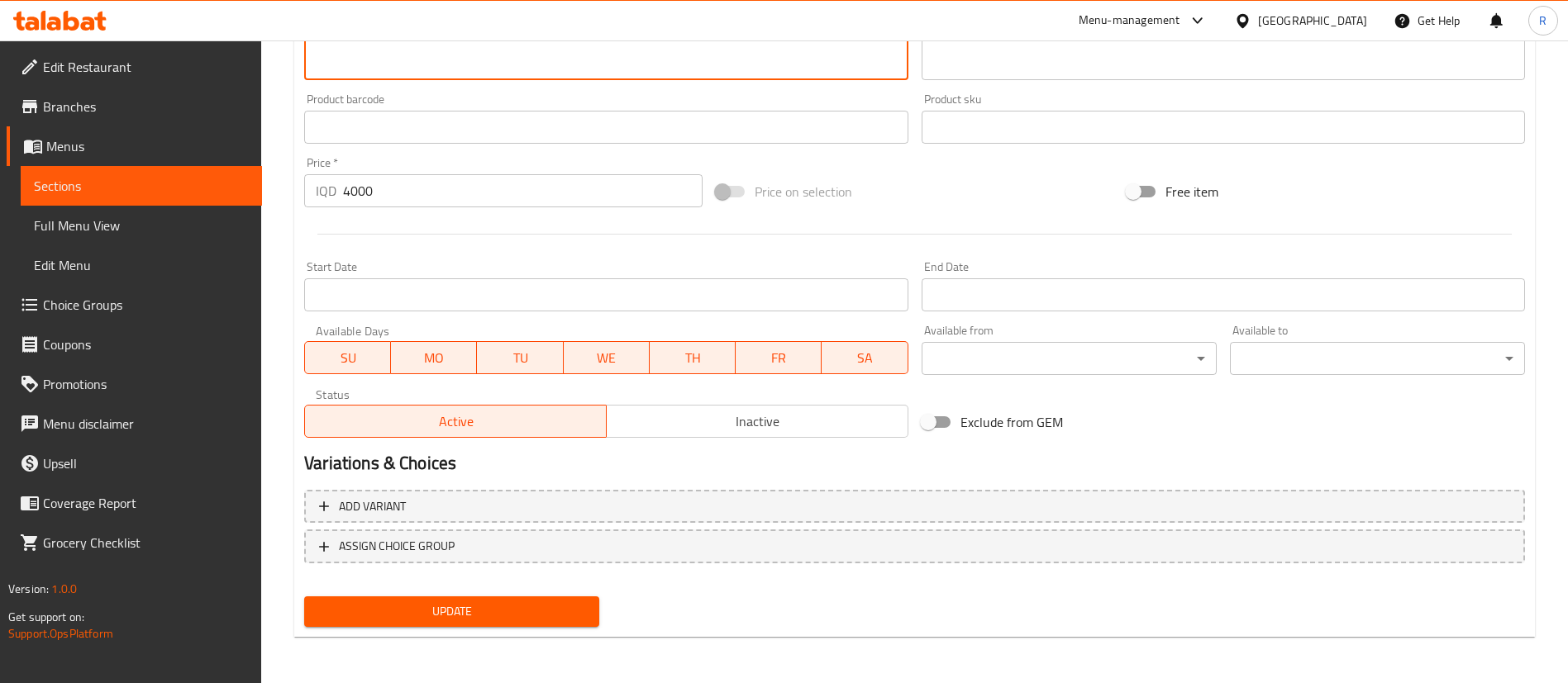
type textarea "دوو بەش لە روله ى گۆشتی کریسپی پڕ لە تام و فینگەر"
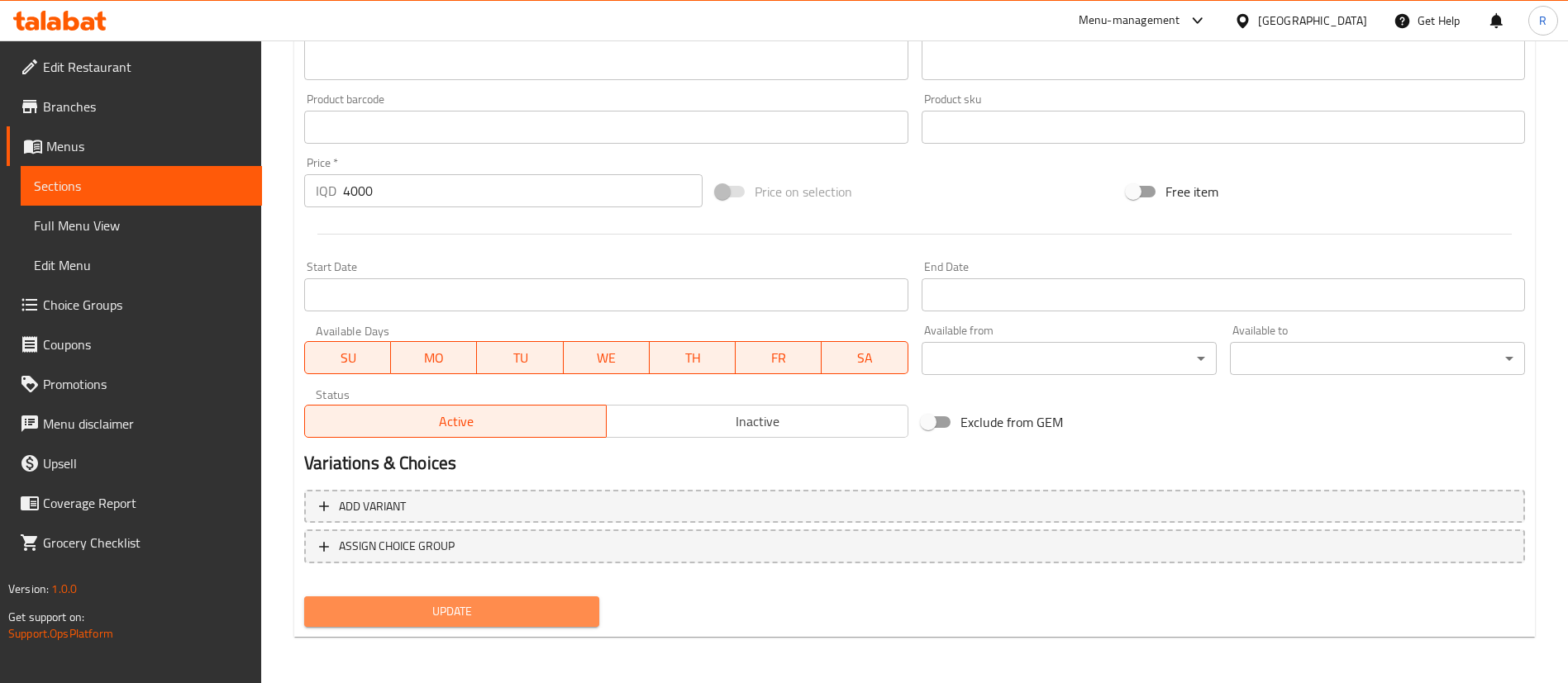
click at [509, 613] on span "Update" at bounding box center [452, 612] width 269 height 21
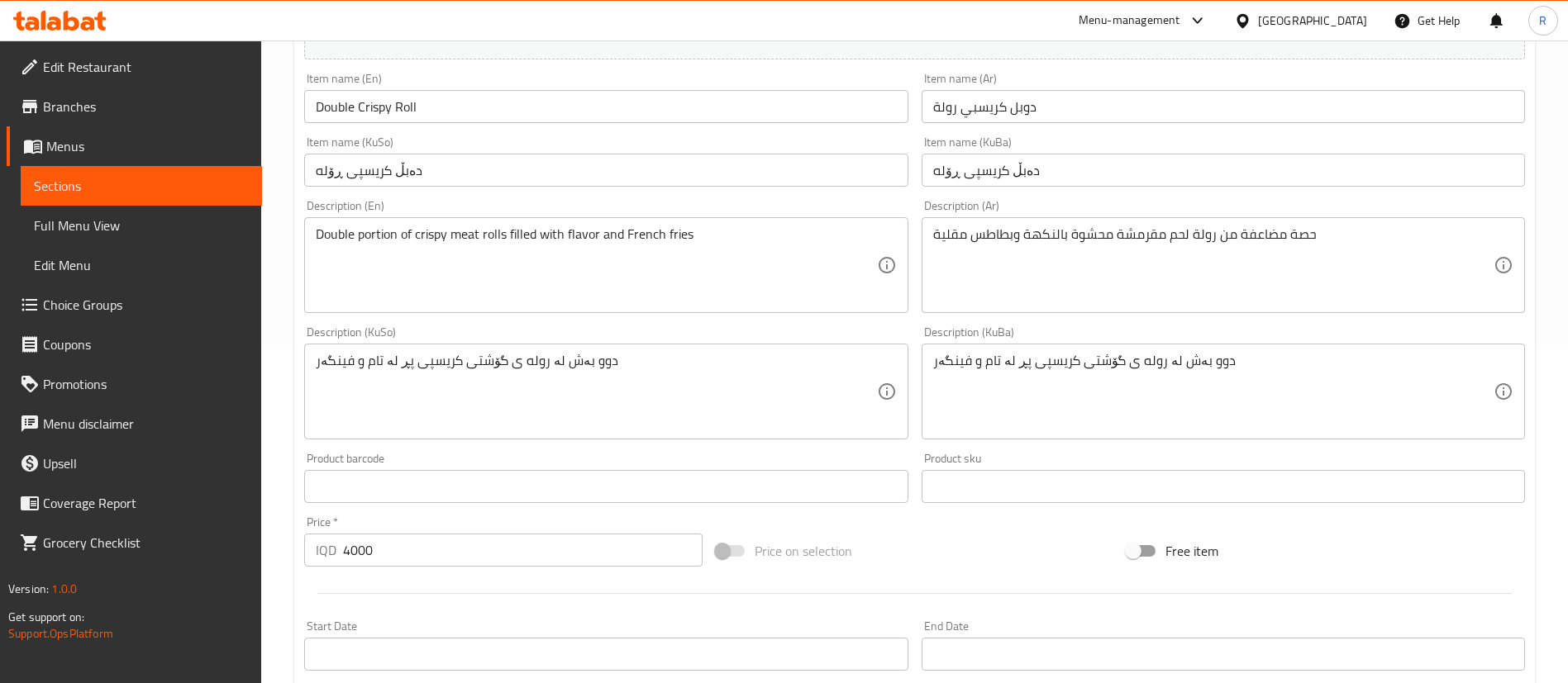
scroll to position [0, 0]
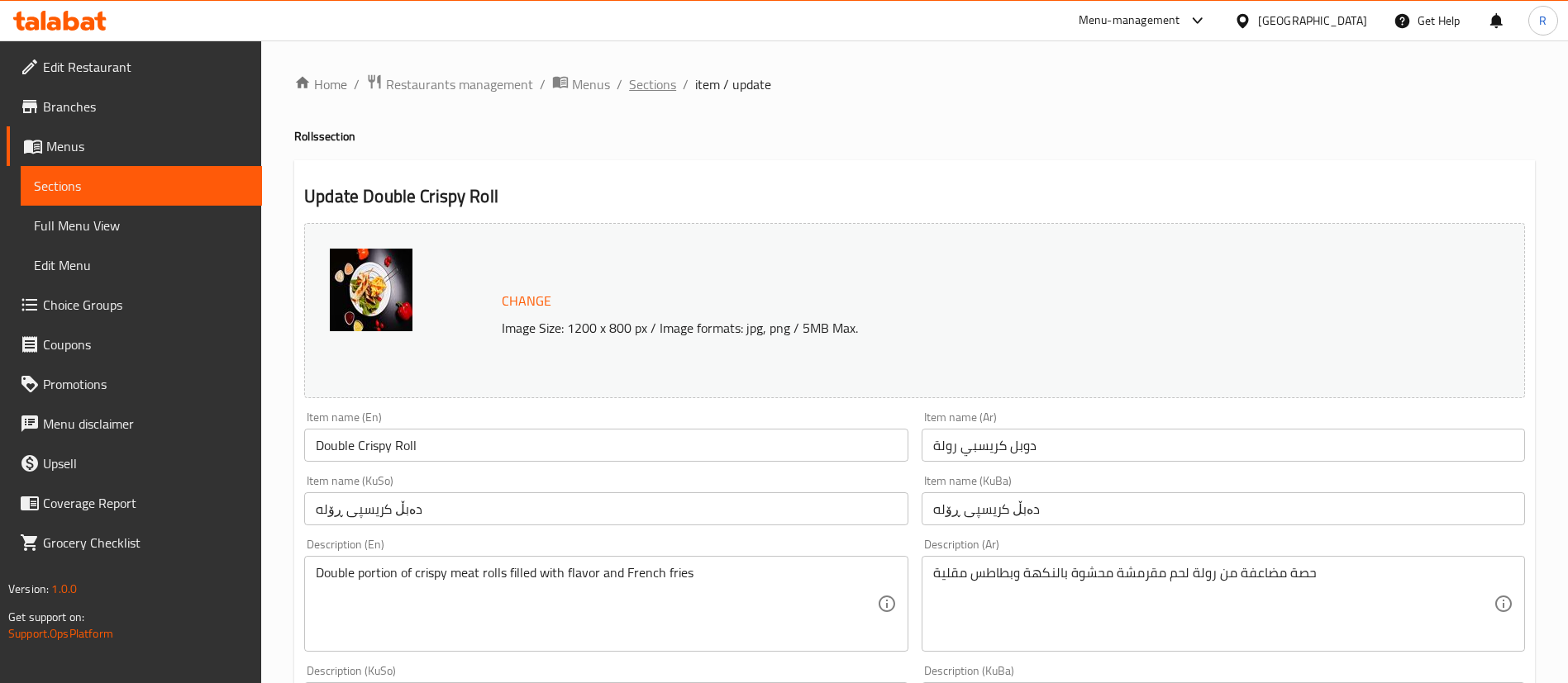
click at [652, 79] on span "Sections" at bounding box center [653, 85] width 47 height 20
